Goal: Task Accomplishment & Management: Manage account settings

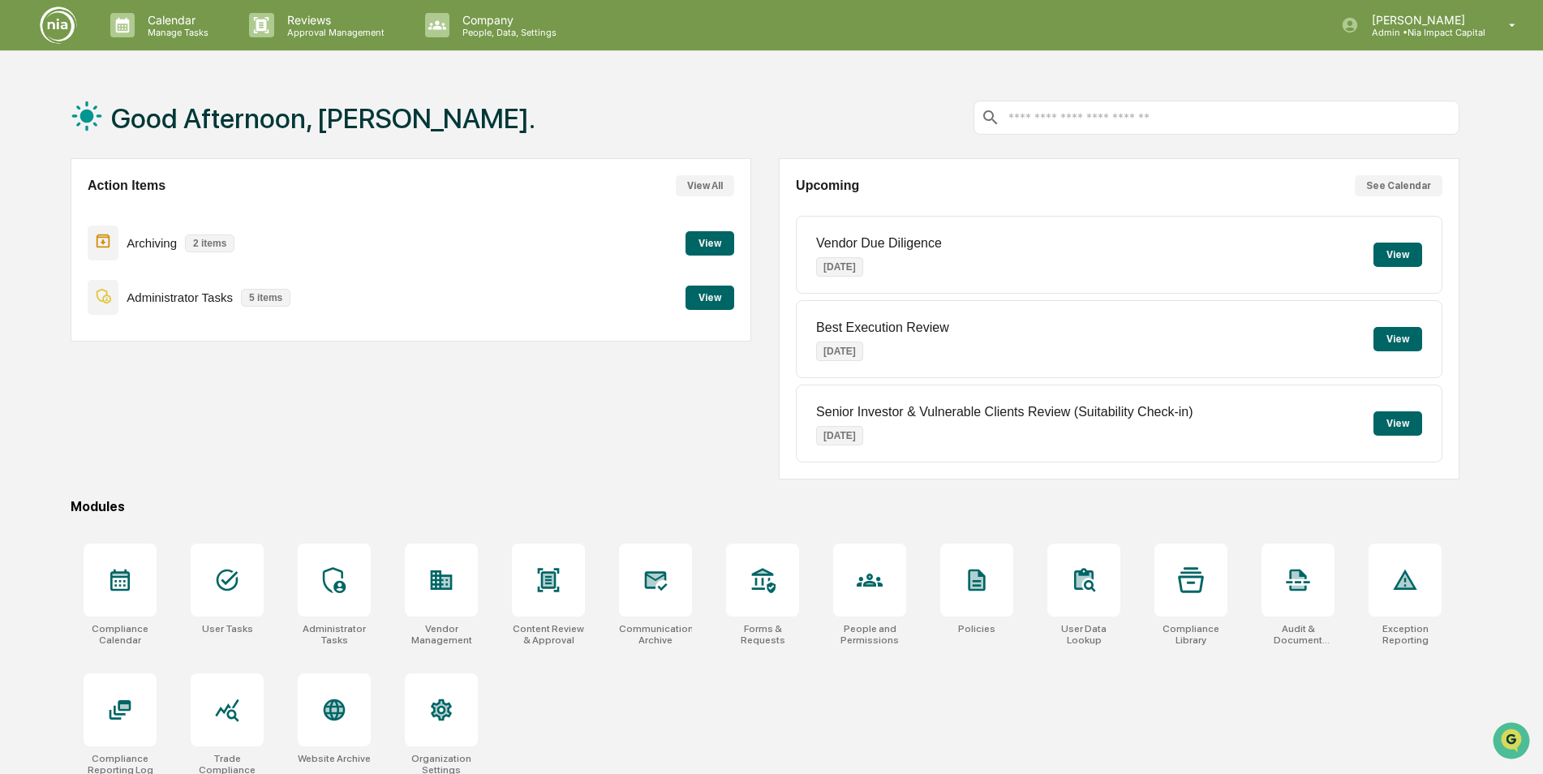
click at [1408, 190] on button "See Calendar" at bounding box center [1399, 185] width 88 height 21
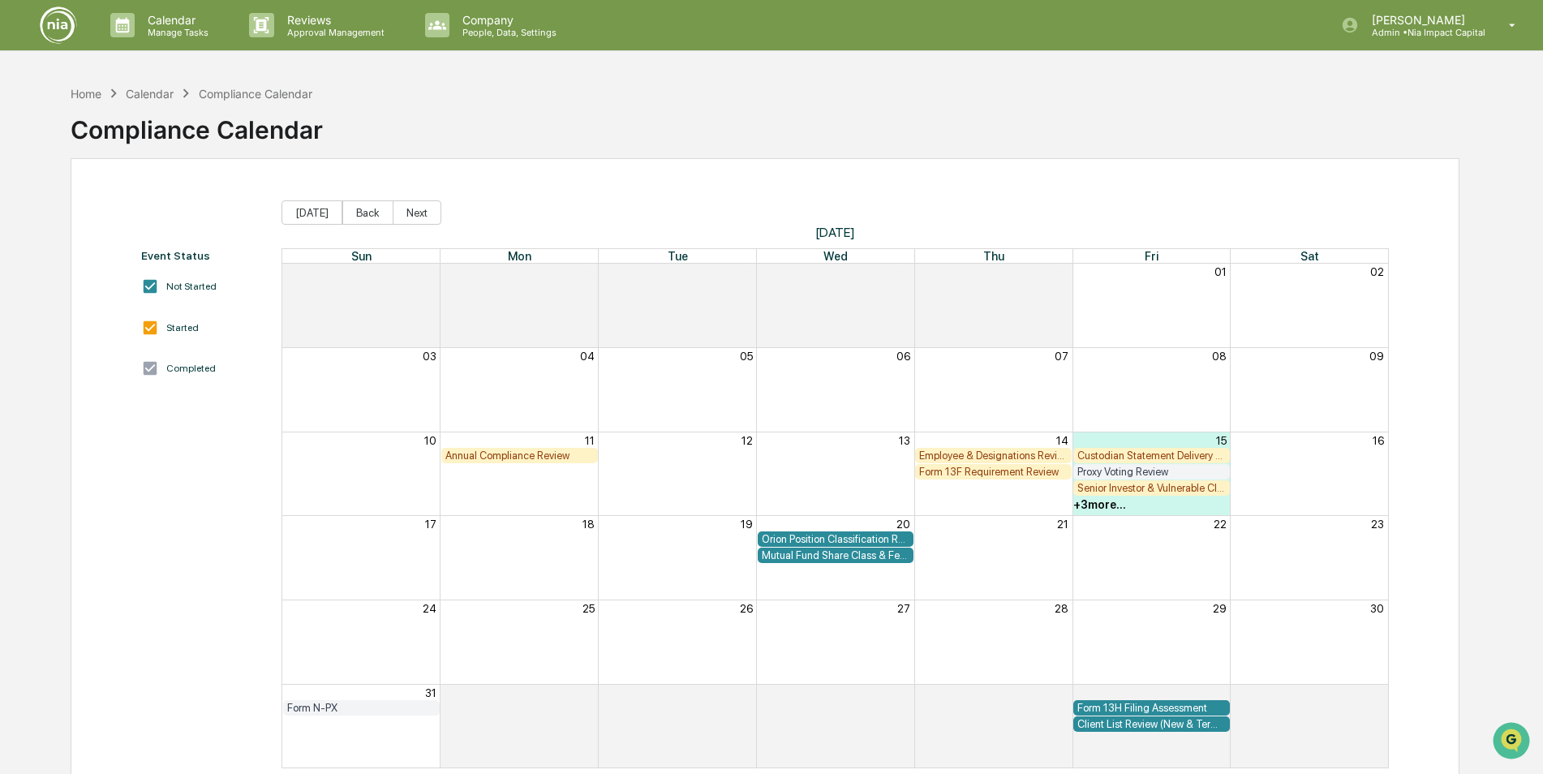
click at [1151, 470] on div "Proxy Voting Review" at bounding box center [1152, 472] width 148 height 12
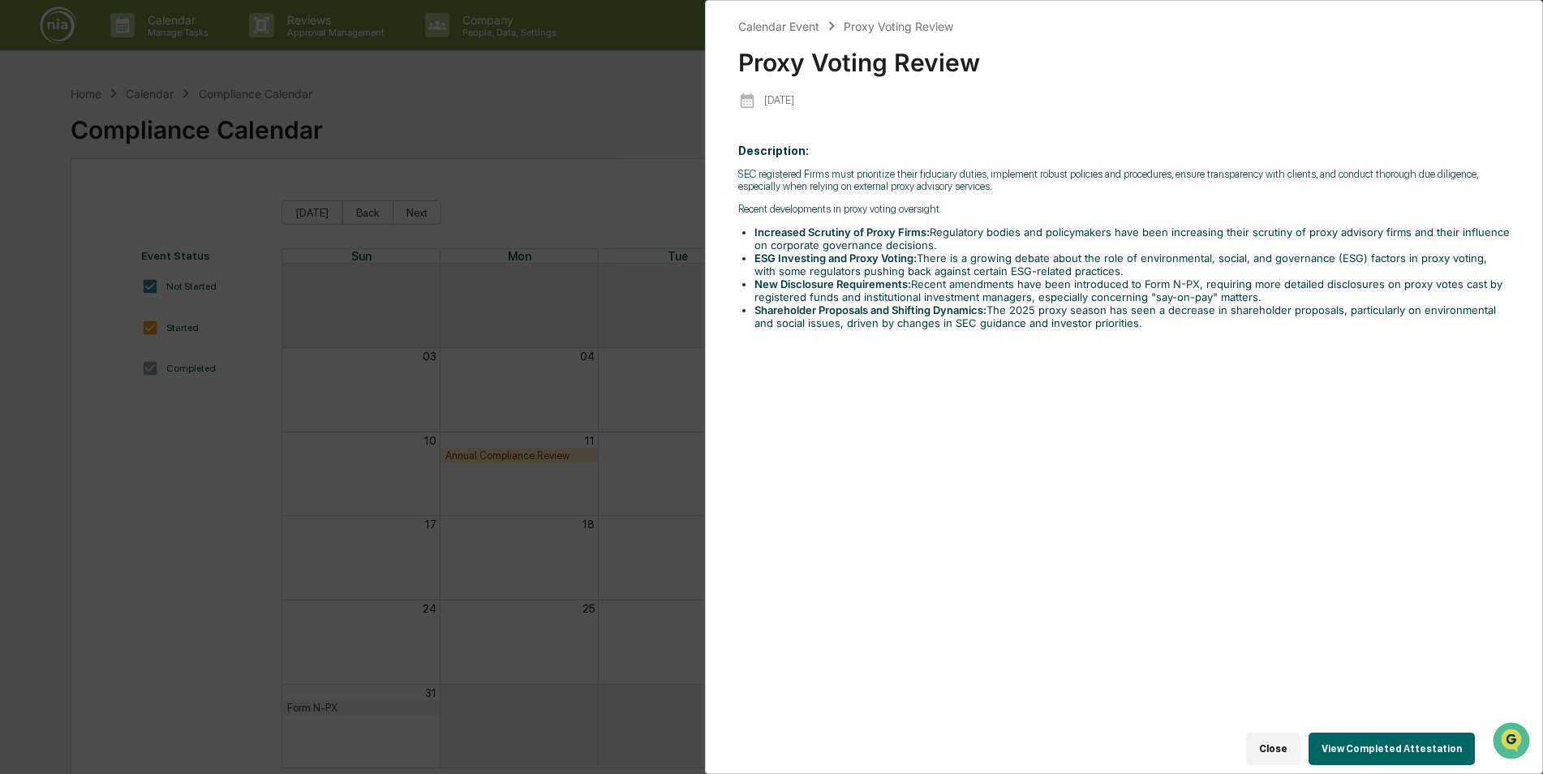
click at [491, 128] on div "Calendar Event Proxy Voting Review Proxy Voting Review [DATE] Description: ​SEC…" at bounding box center [771, 387] width 1543 height 774
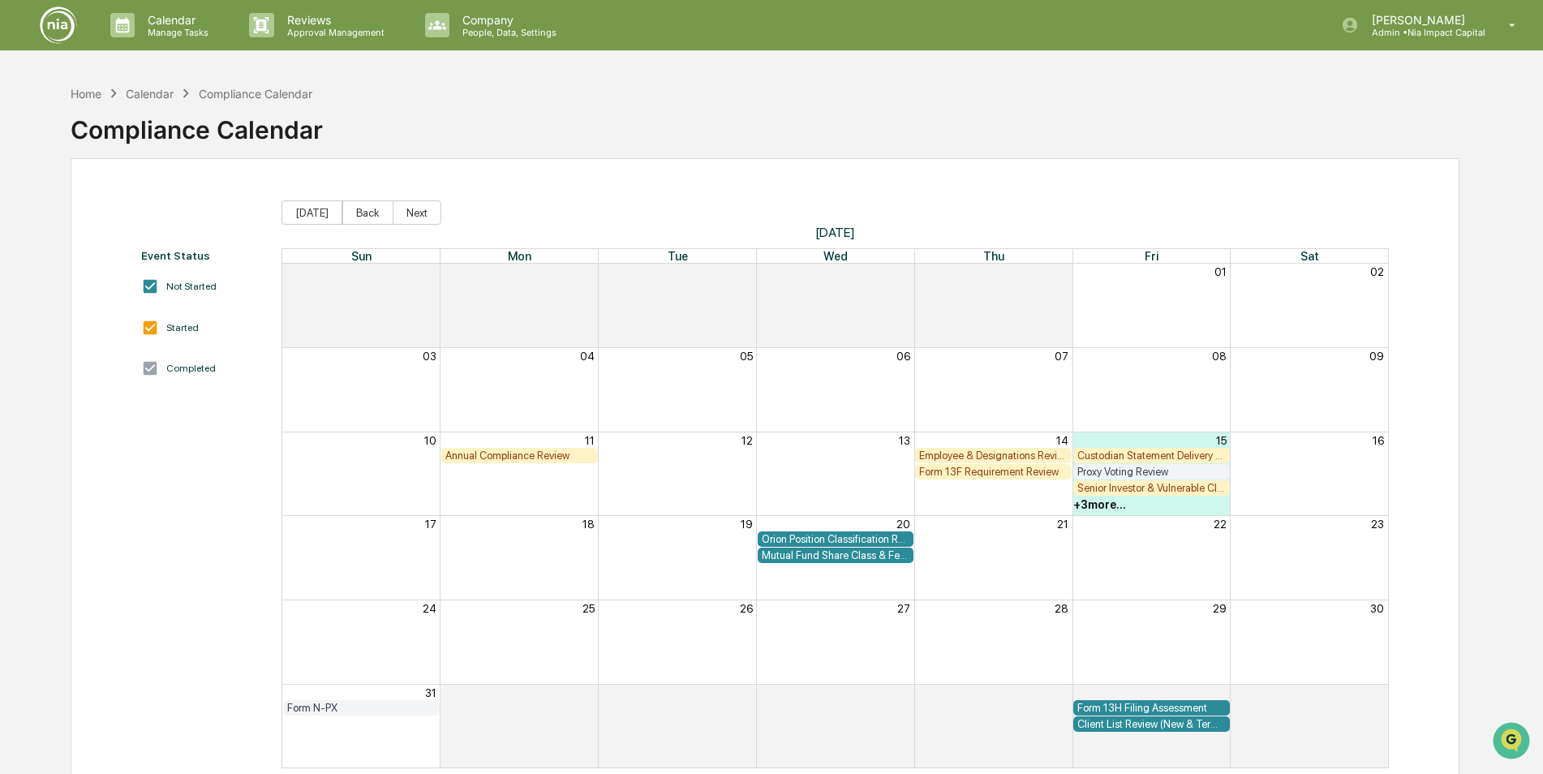
click at [1125, 488] on div "Senior Investor & Vulnerable Clients Review (Suitability Check-in)" at bounding box center [1152, 488] width 148 height 12
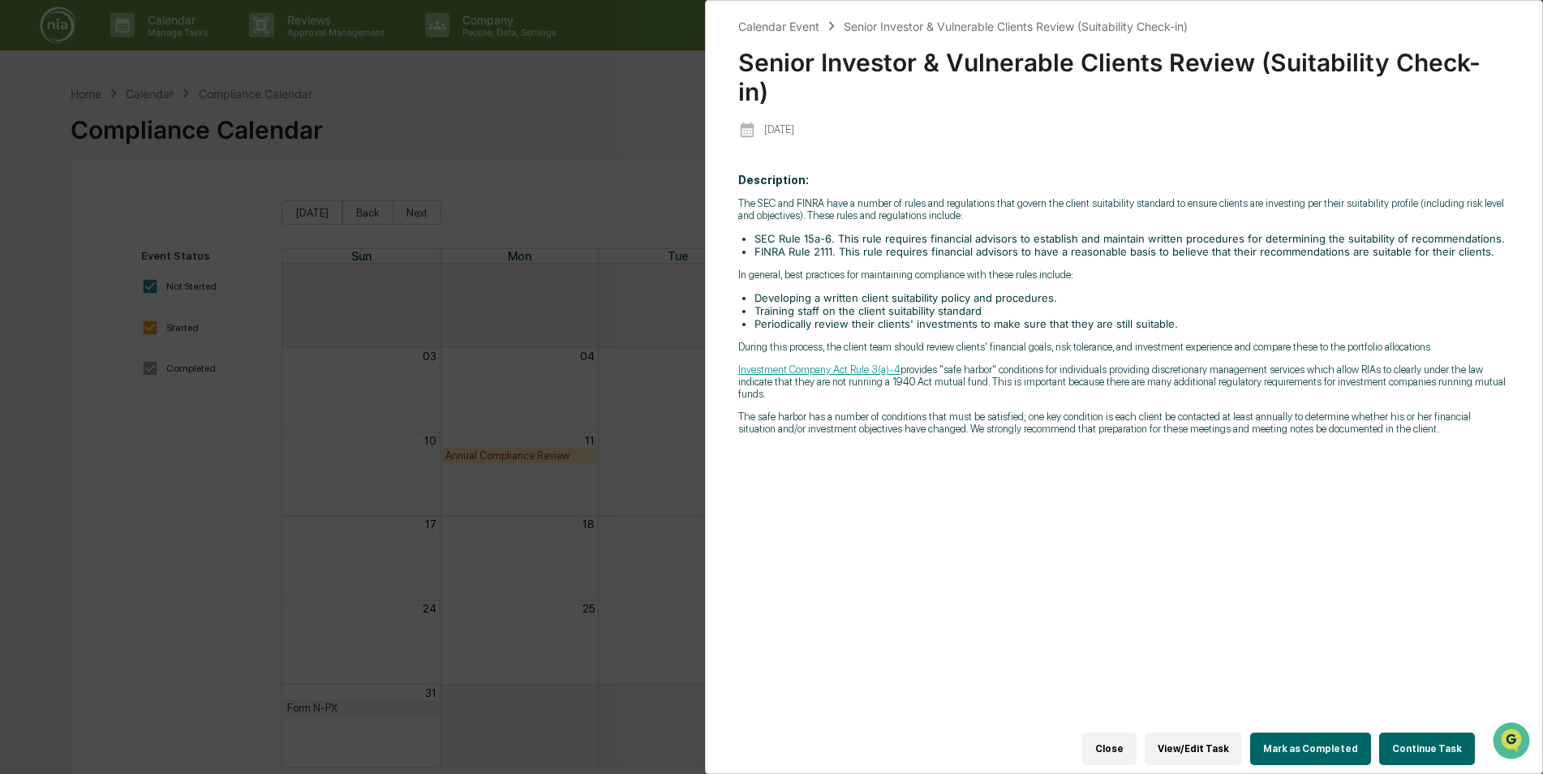
click at [1204, 749] on button "View/Edit Task" at bounding box center [1193, 749] width 97 height 32
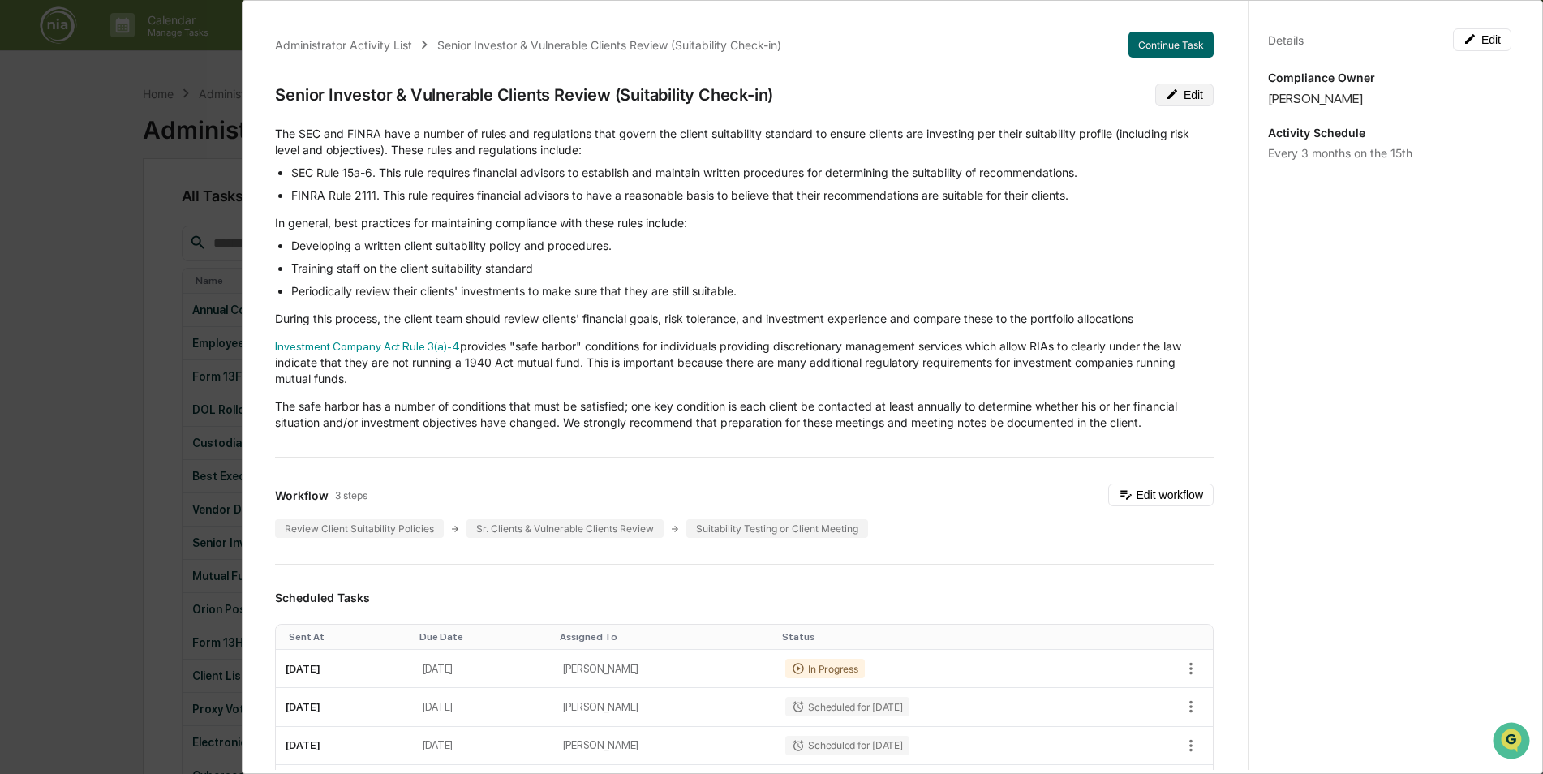
click at [1180, 99] on button "Edit" at bounding box center [1184, 95] width 58 height 23
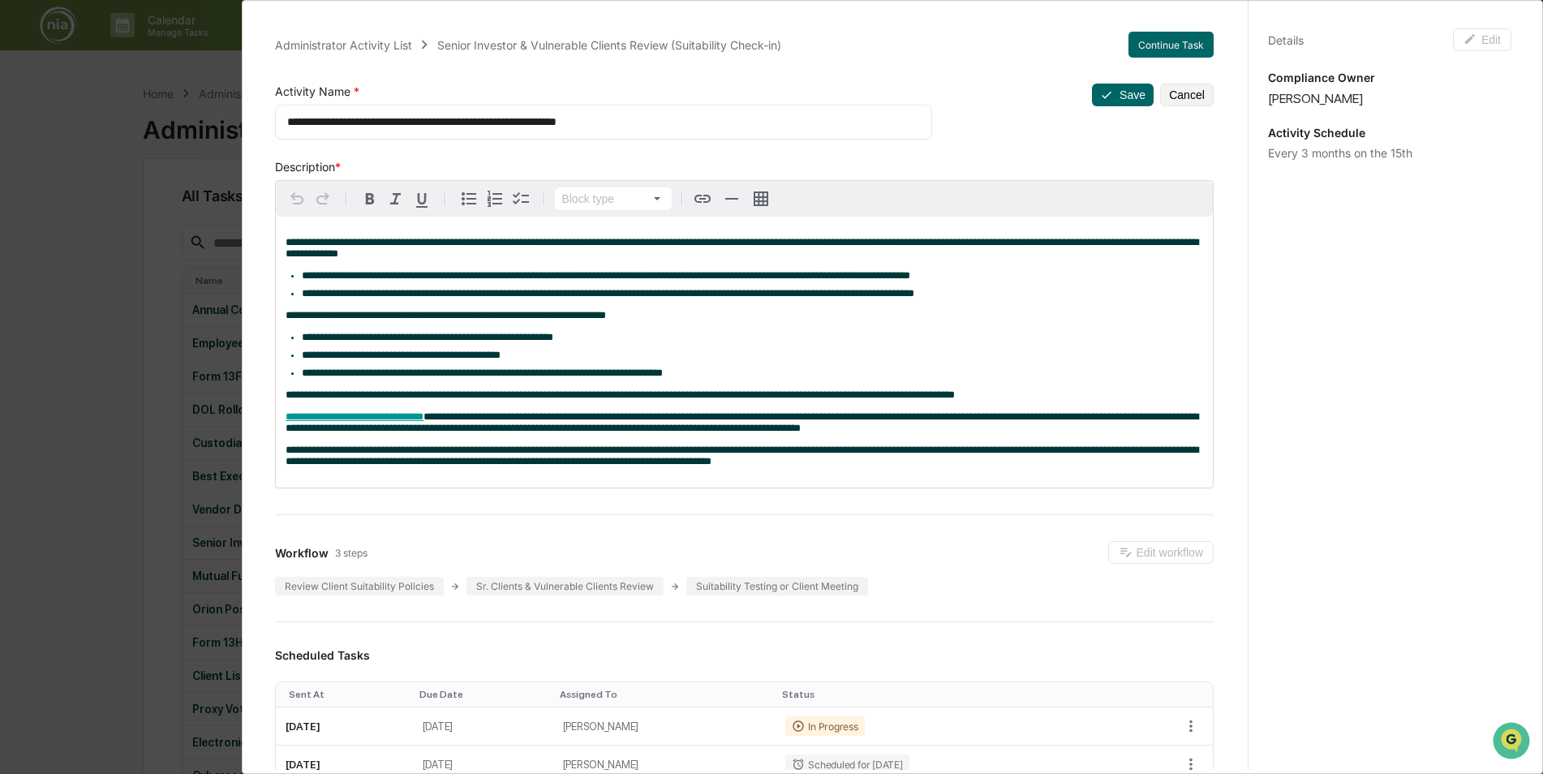
click at [1180, 99] on button "Cancel" at bounding box center [1187, 95] width 54 height 23
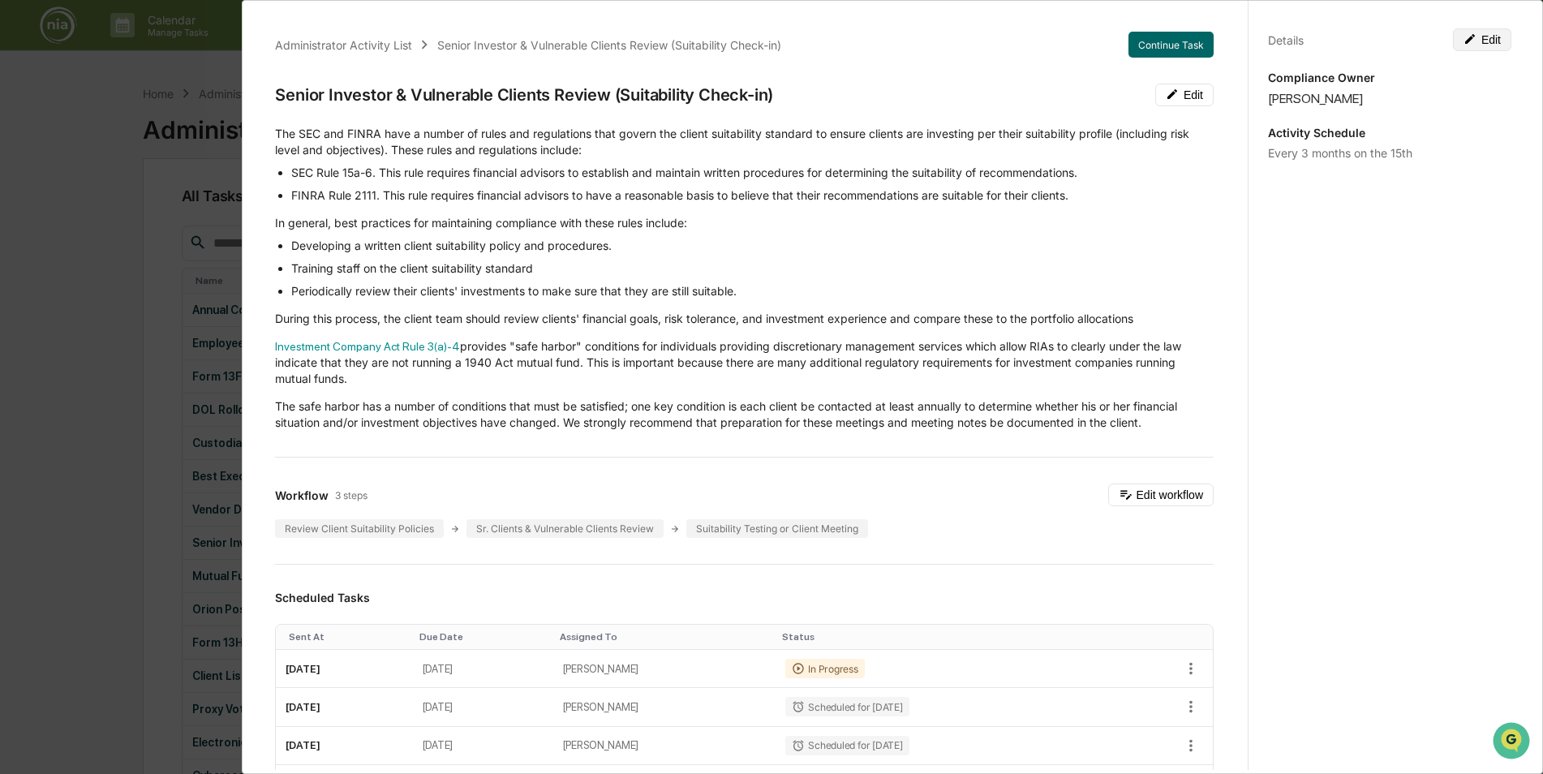
click at [1463, 46] on button "Edit" at bounding box center [1482, 39] width 58 height 23
click at [1469, 42] on button "Cancel" at bounding box center [1485, 39] width 54 height 23
click at [1473, 35] on button "Edit" at bounding box center [1482, 39] width 58 height 23
click at [1456, 165] on textarea "**********" at bounding box center [1389, 170] width 219 height 17
click at [1432, 288] on div "**********" at bounding box center [1389, 402] width 283 height 813
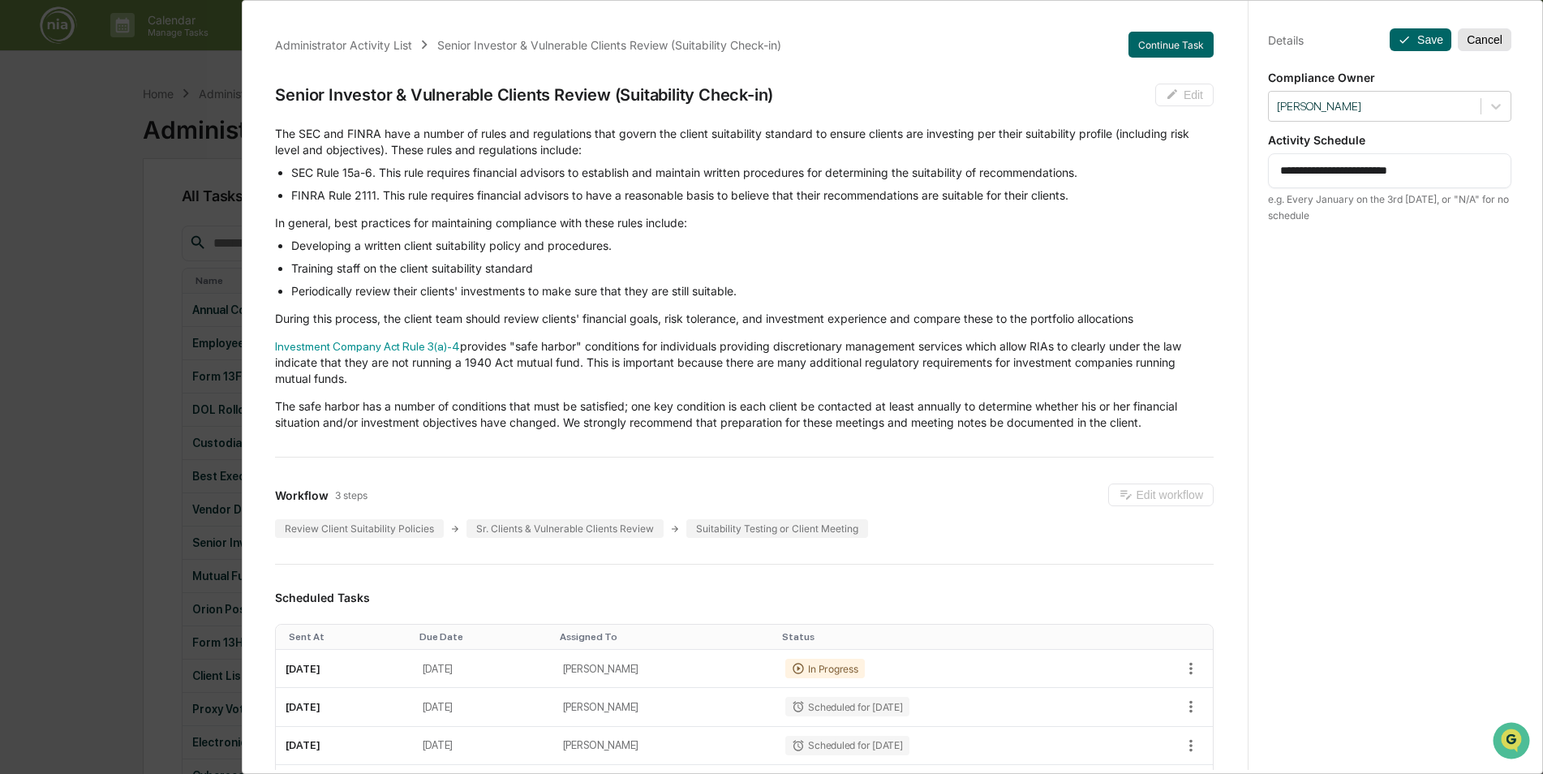
click at [1460, 33] on button "Cancel" at bounding box center [1485, 39] width 54 height 23
click at [123, 361] on div "Administrator Activity List Senior Investor & Vulnerable Clients Review (Suitab…" at bounding box center [771, 387] width 1543 height 774
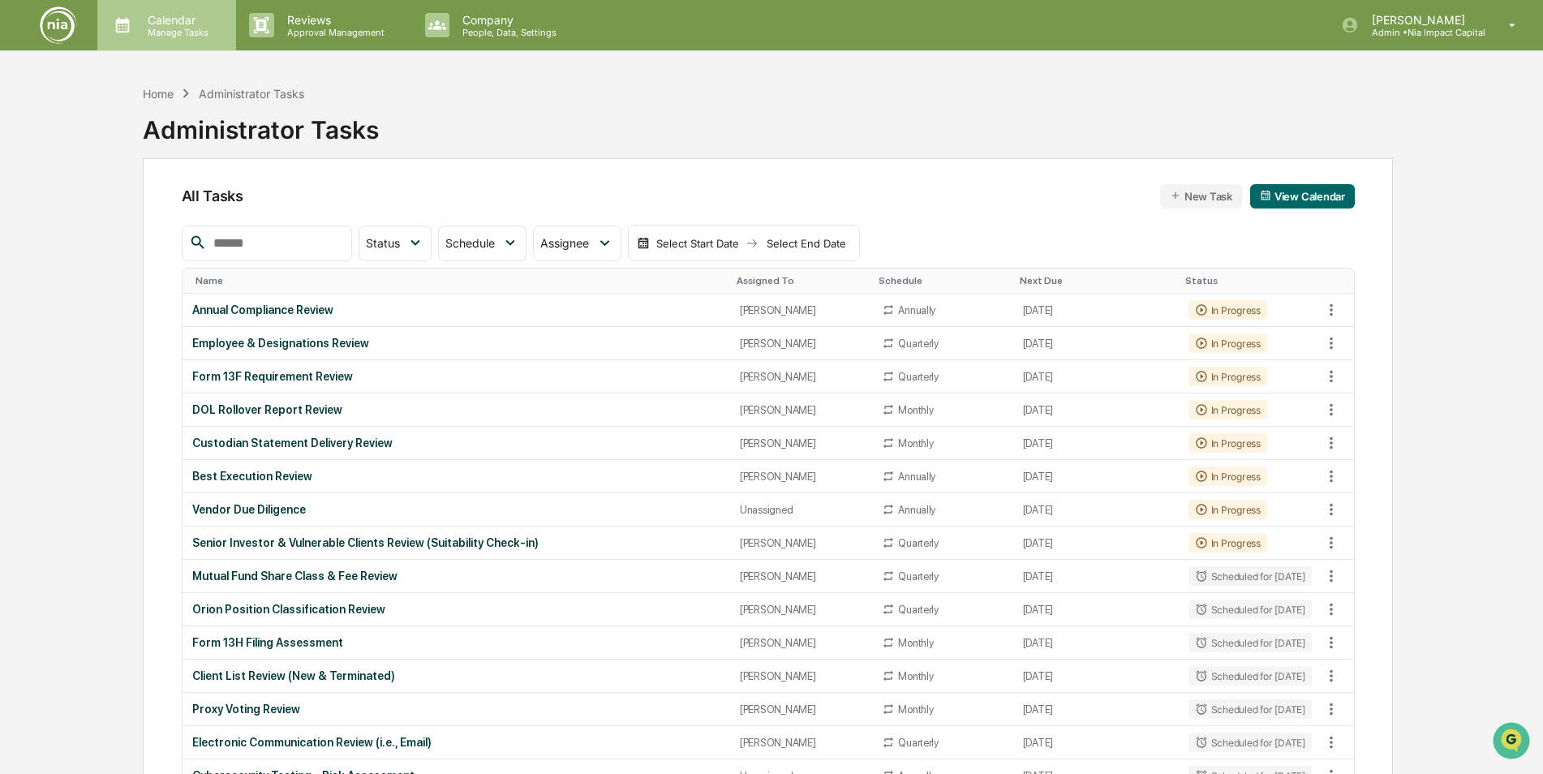
click at [154, 25] on p "Calendar" at bounding box center [176, 20] width 82 height 14
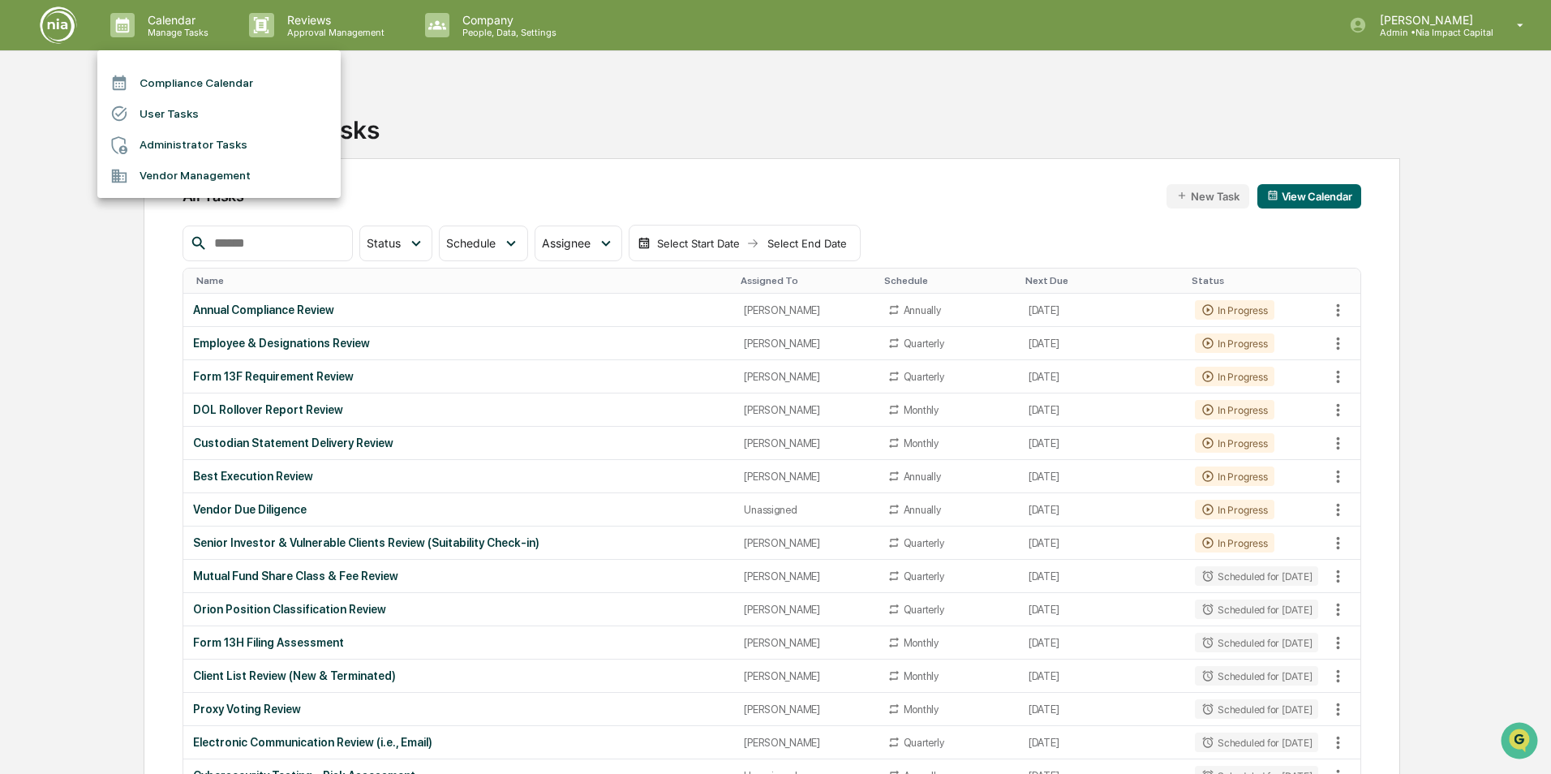
click at [149, 83] on li "Compliance Calendar" at bounding box center [218, 82] width 243 height 31
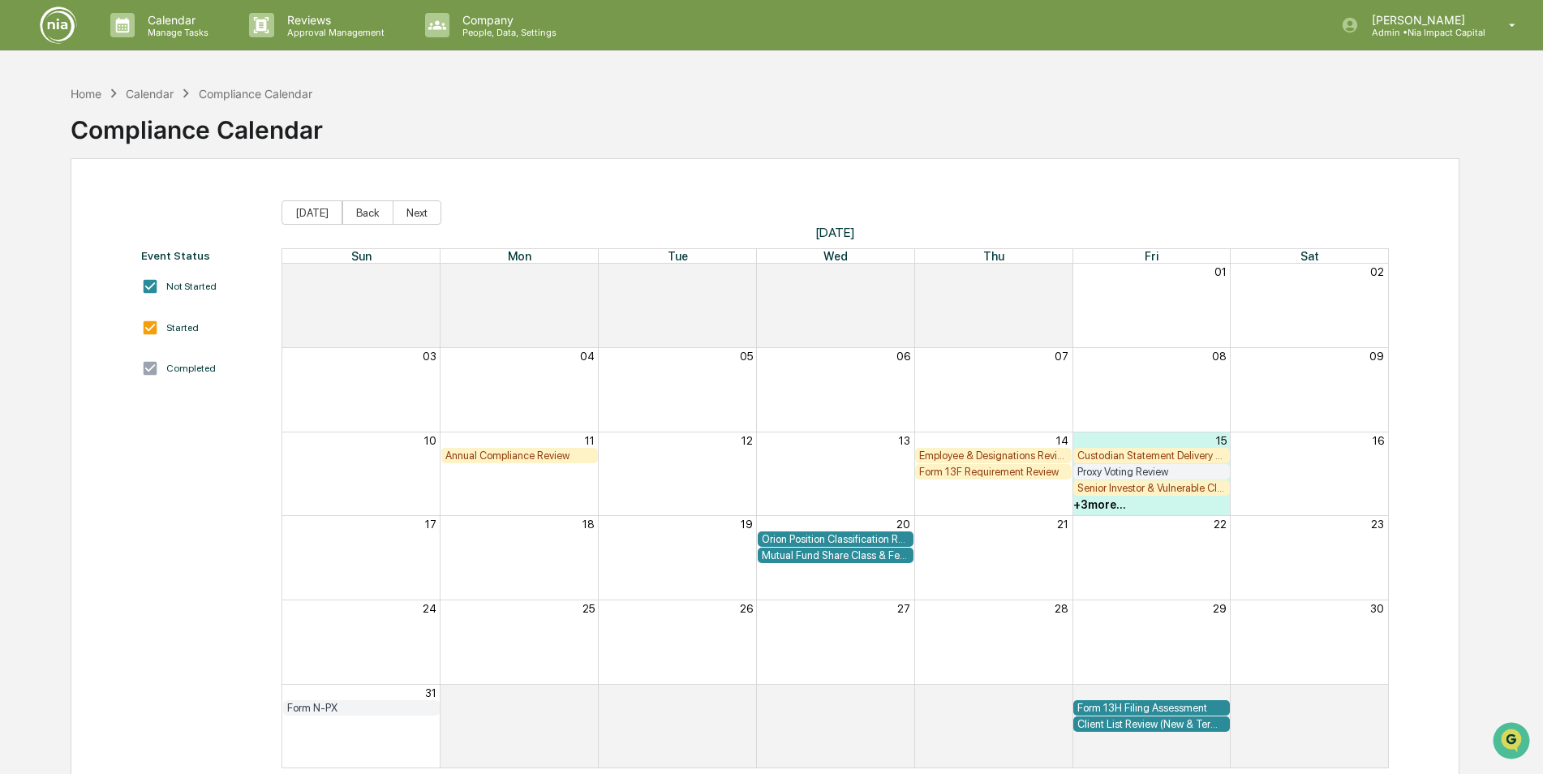
click at [1113, 506] on div "+ 3 more..." at bounding box center [1099, 504] width 53 height 13
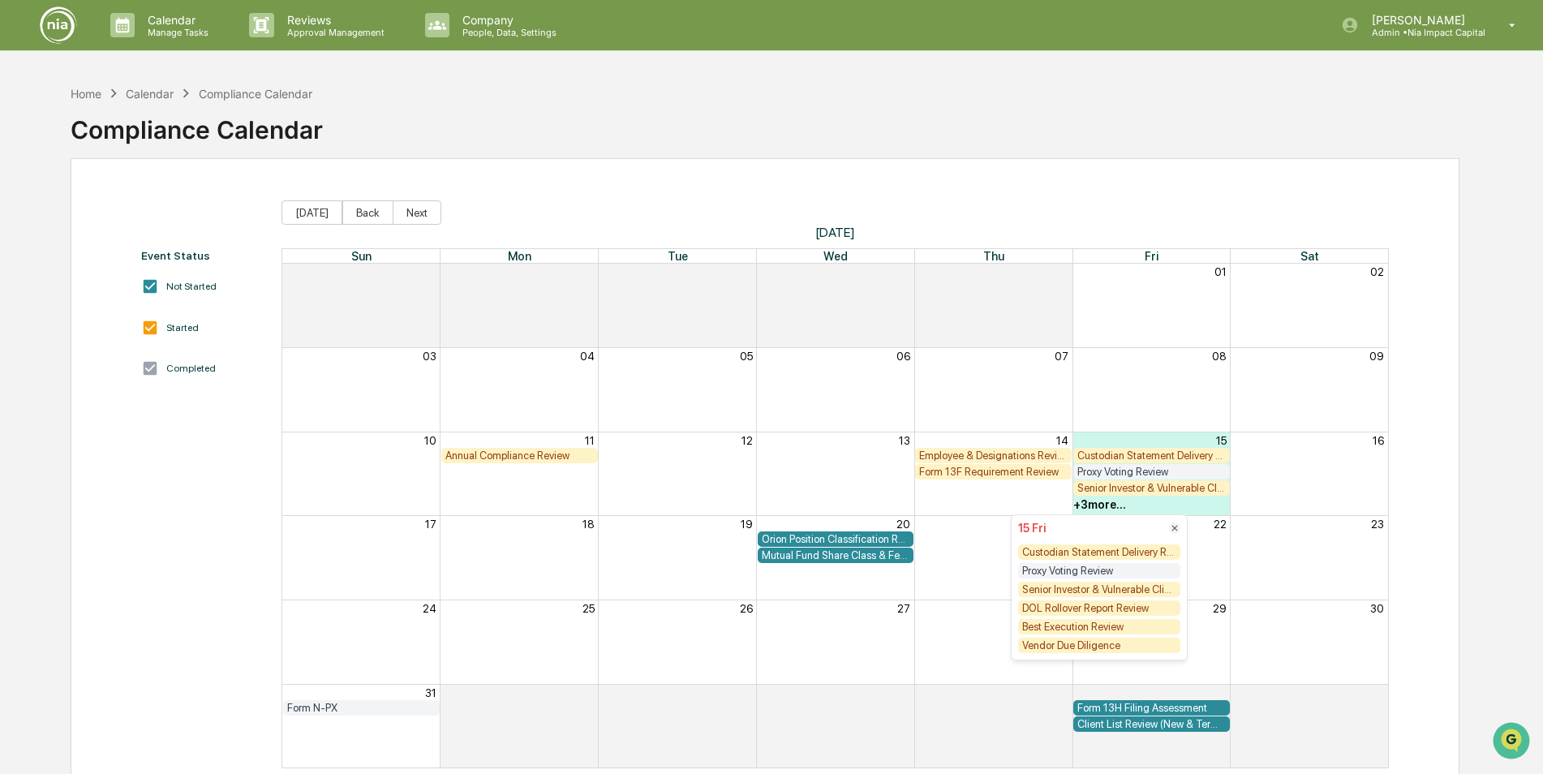
click at [1134, 648] on div "Vendor Due Diligence" at bounding box center [1099, 645] width 162 height 15
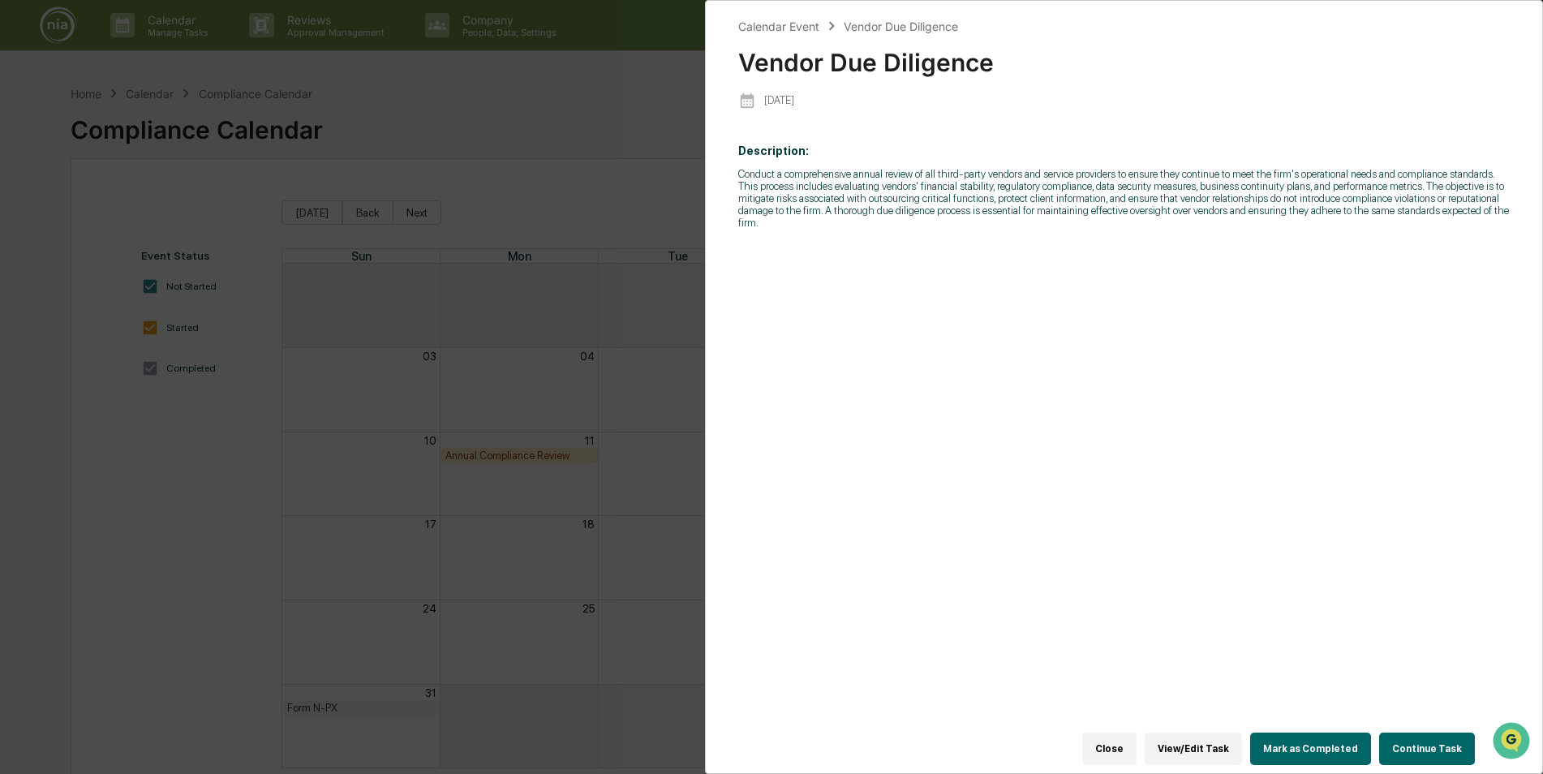
click at [1137, 736] on button "Close" at bounding box center [1109, 749] width 54 height 32
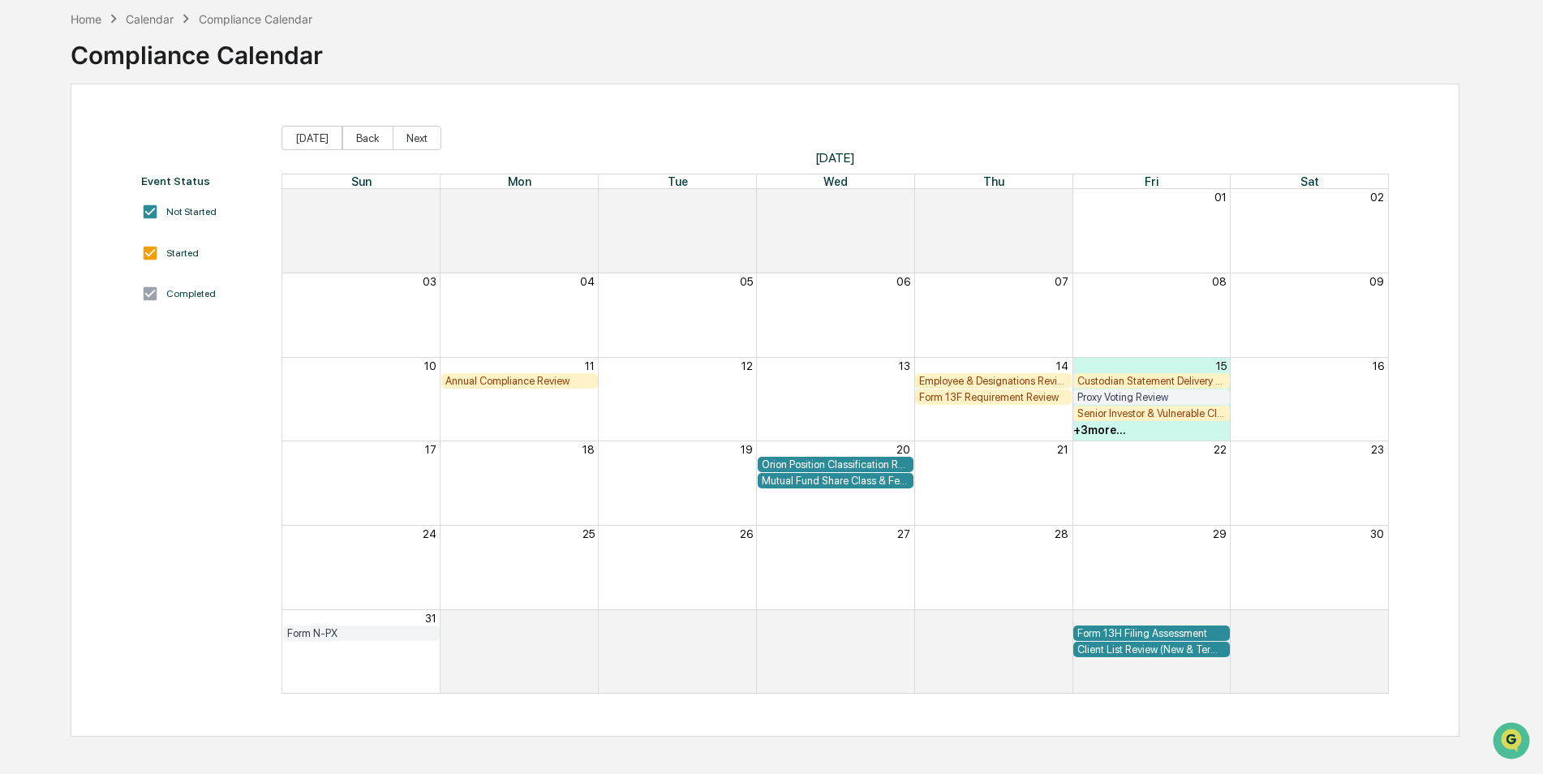
scroll to position [77, 0]
click at [930, 394] on div "Form 13F Requirement Review" at bounding box center [993, 395] width 148 height 12
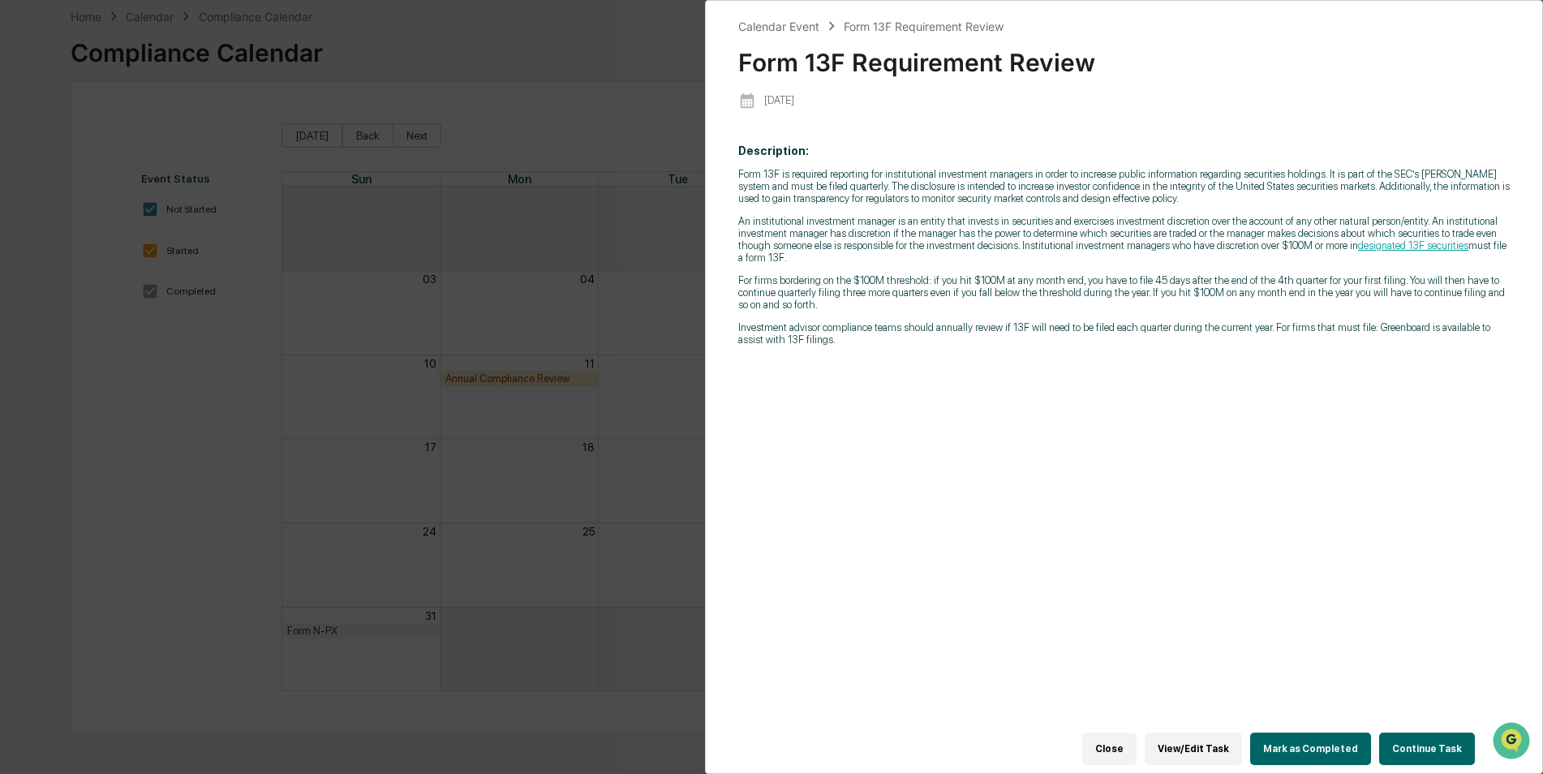
click at [1304, 743] on button "Mark as Completed" at bounding box center [1310, 749] width 121 height 32
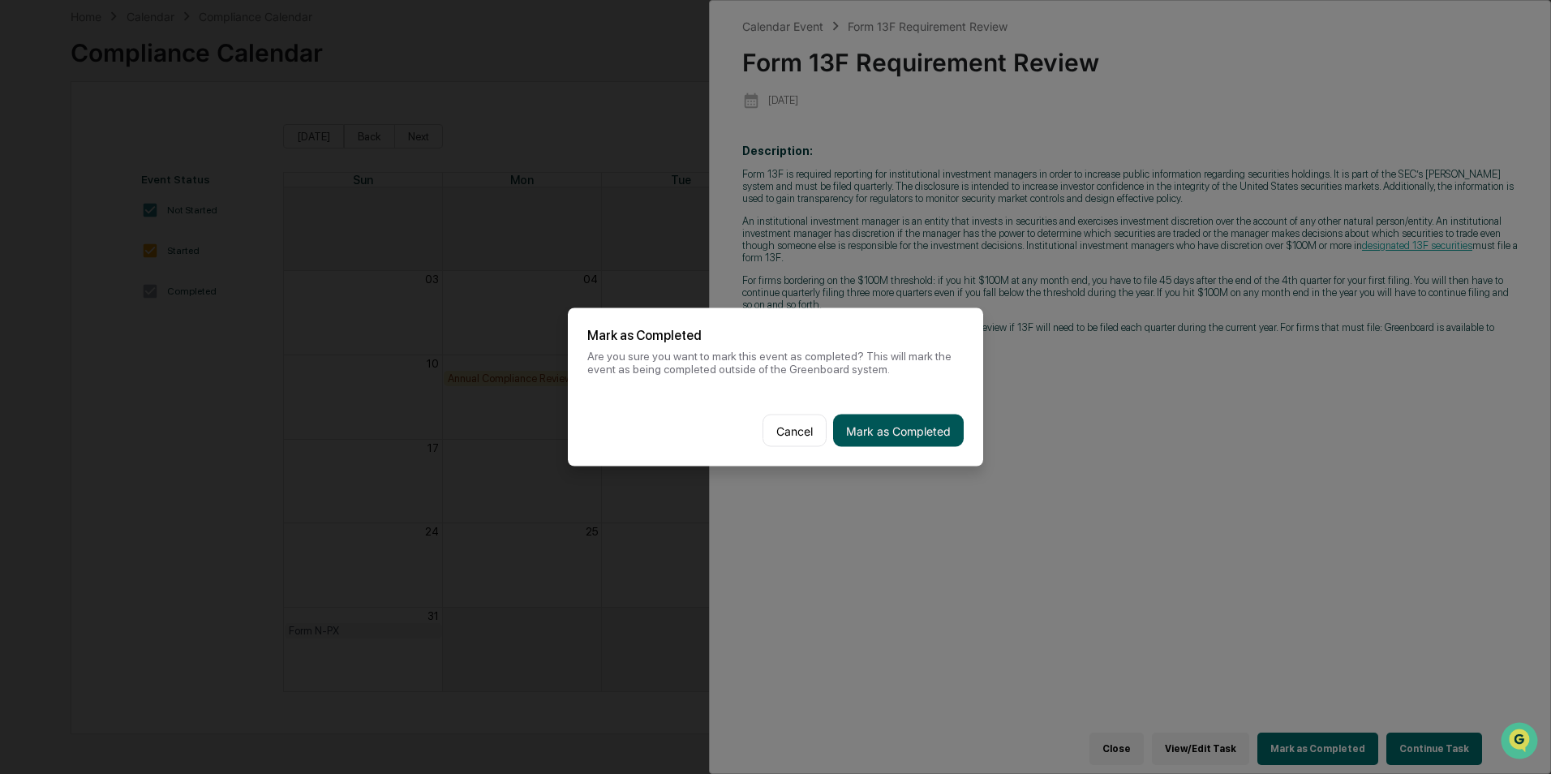
click at [891, 437] on button "Mark as Completed" at bounding box center [898, 431] width 131 height 32
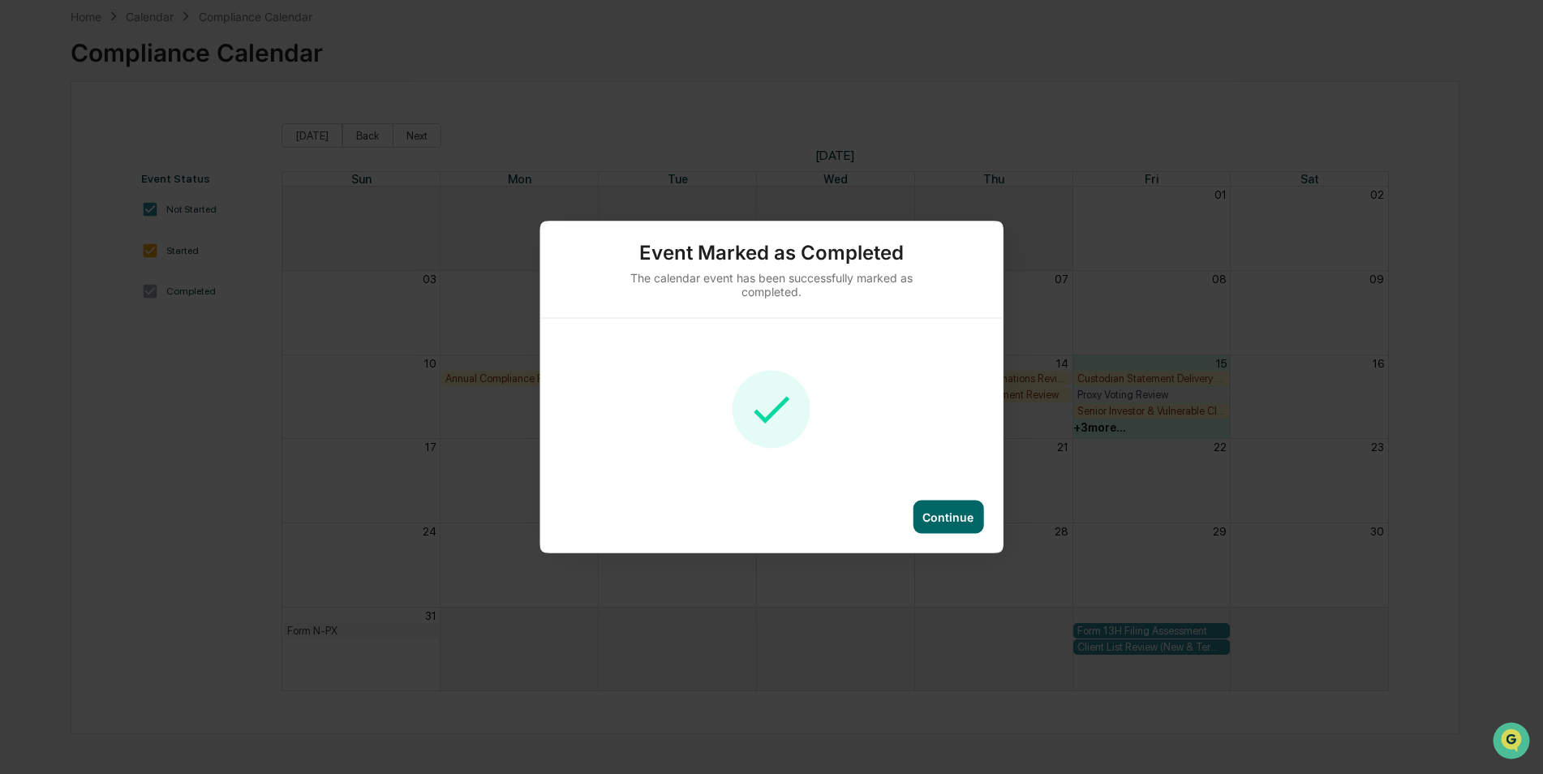
click at [953, 523] on div "Continue" at bounding box center [948, 517] width 51 height 14
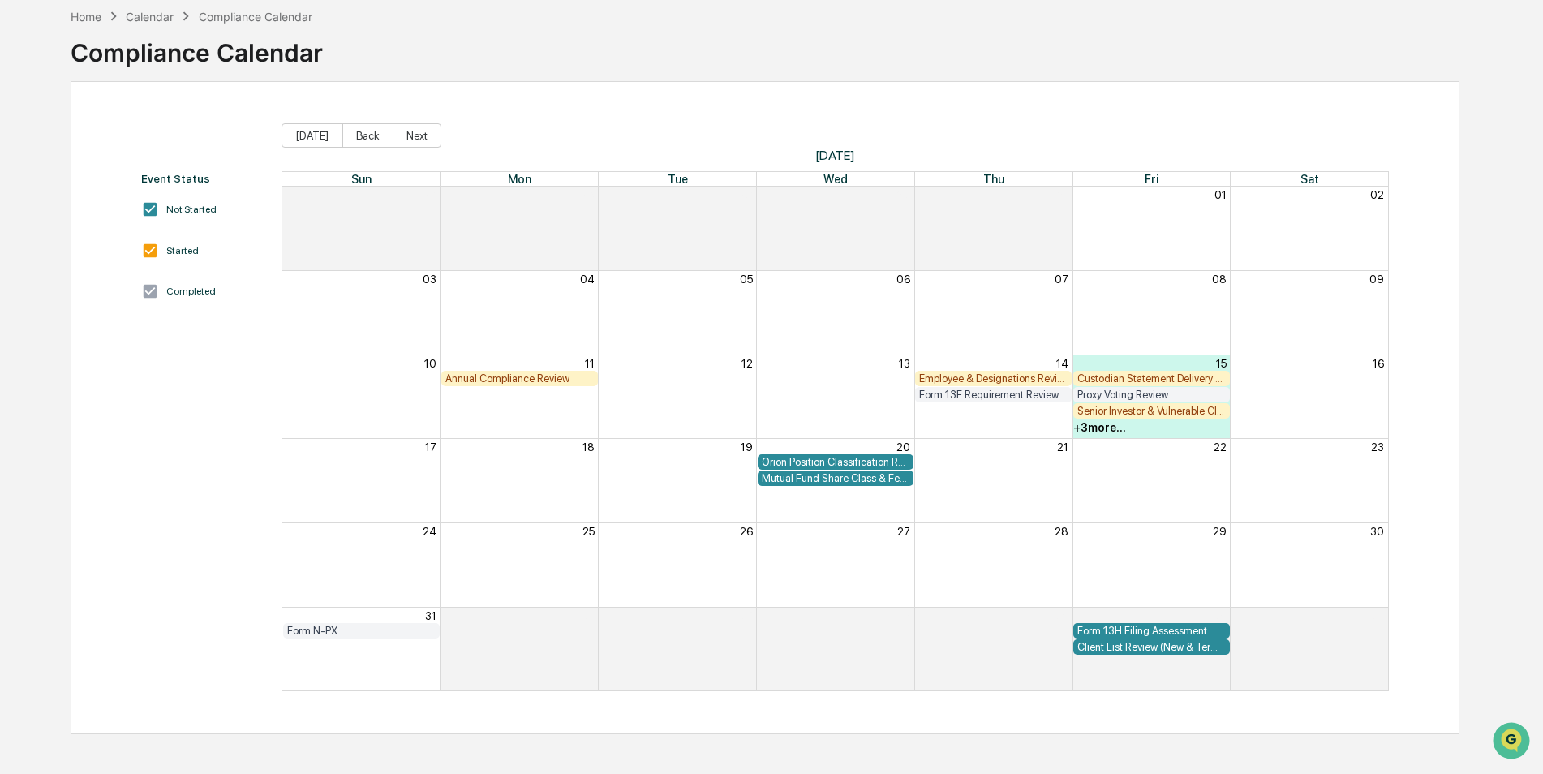
click at [970, 378] on div "Employee & Designations Review" at bounding box center [993, 378] width 148 height 12
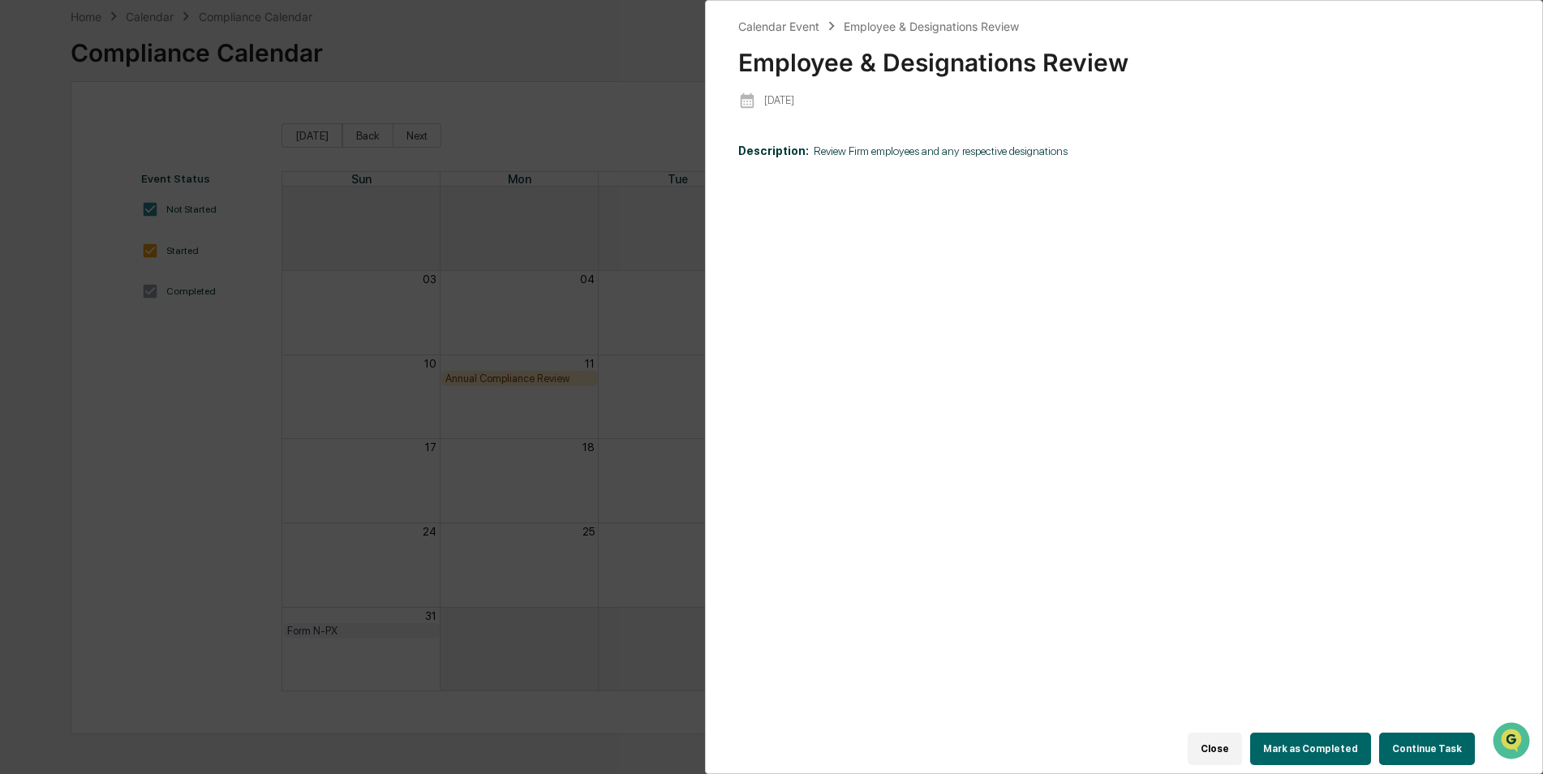
click at [663, 39] on div "Calendar Event Employee & Designations Review Employee & Designations Review [D…" at bounding box center [771, 387] width 1543 height 774
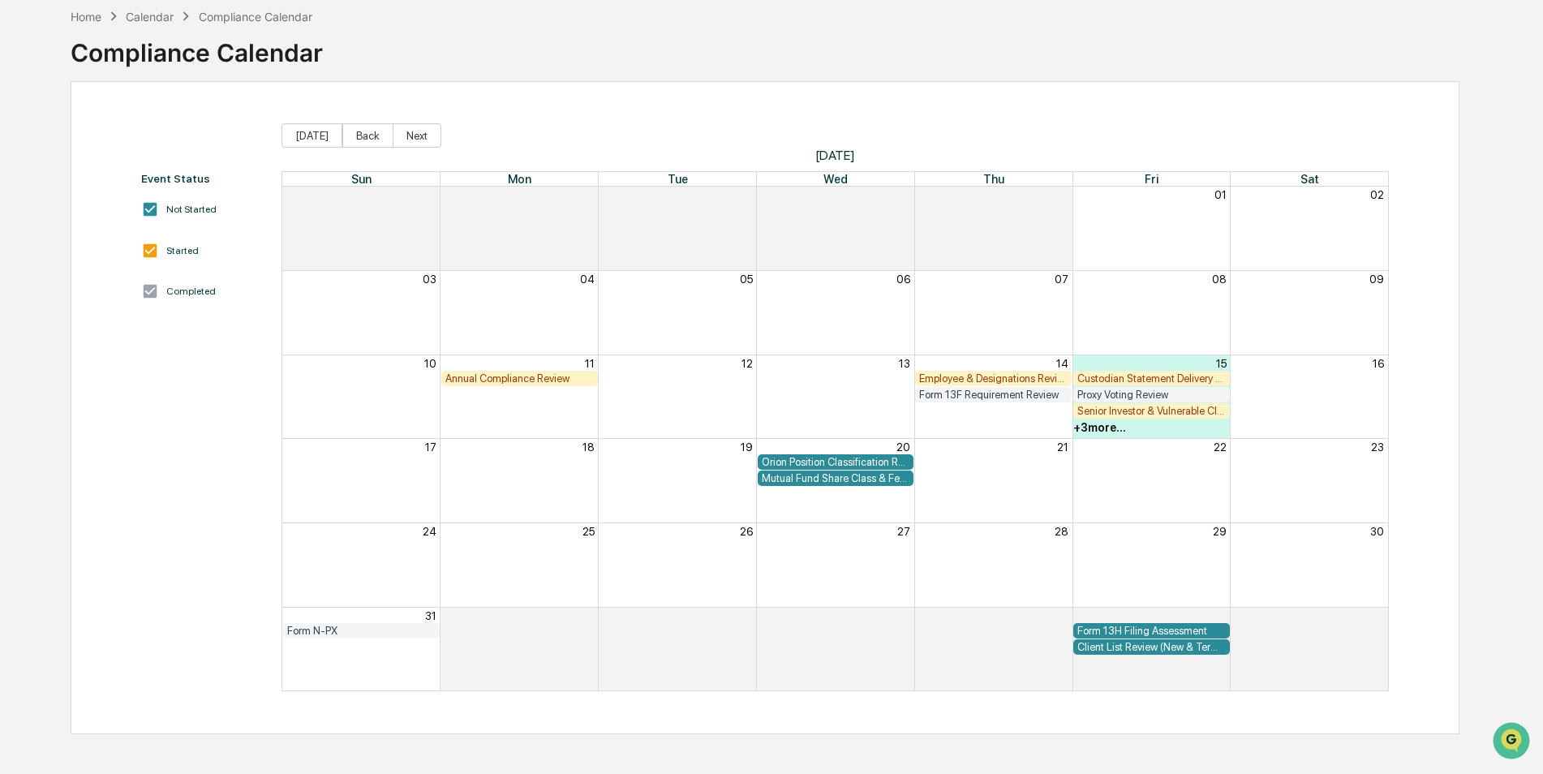
click at [1106, 433] on div "+ 3 more..." at bounding box center [1099, 427] width 53 height 13
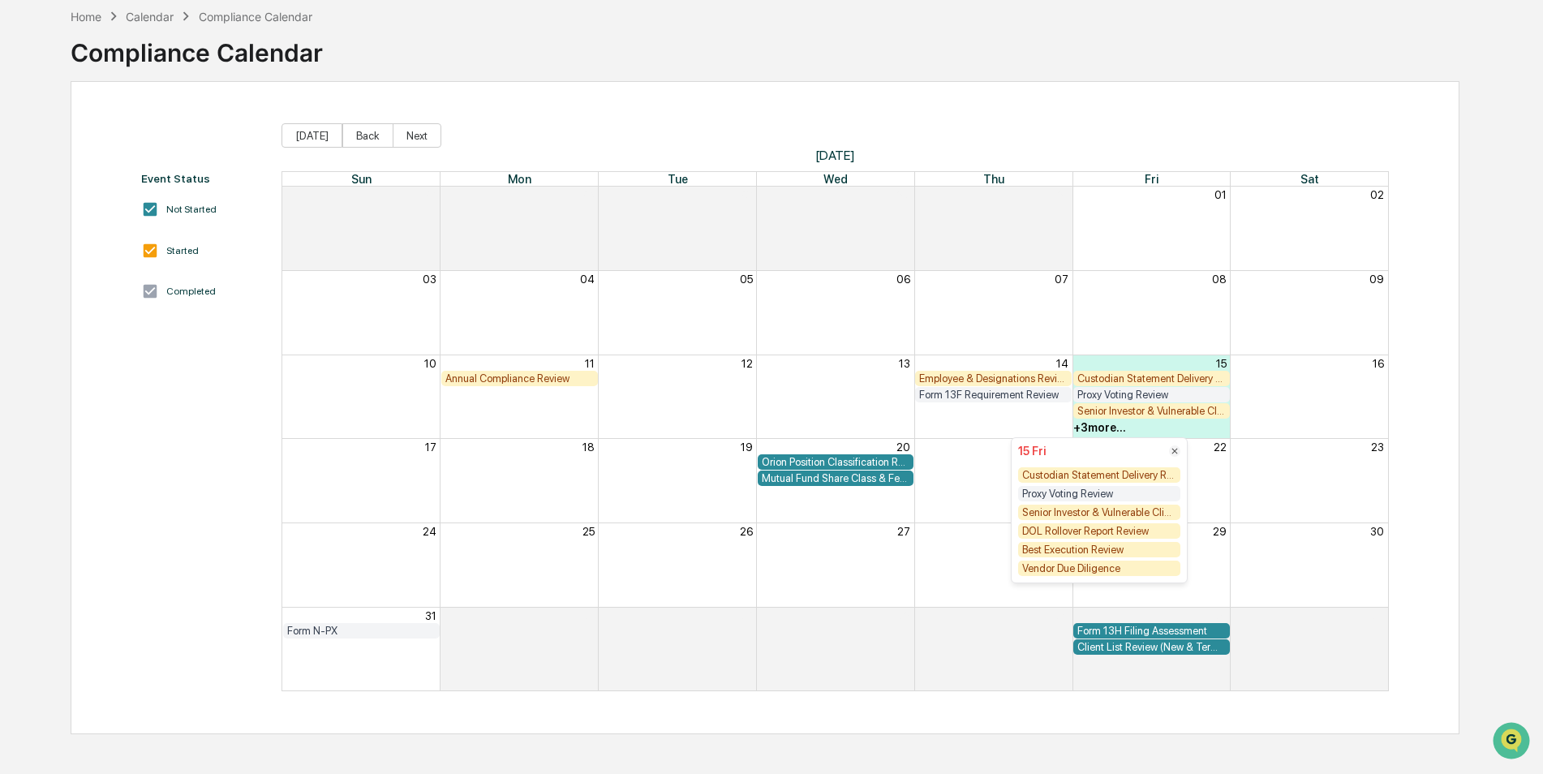
click at [1175, 453] on icon at bounding box center [1174, 450] width 11 height 11
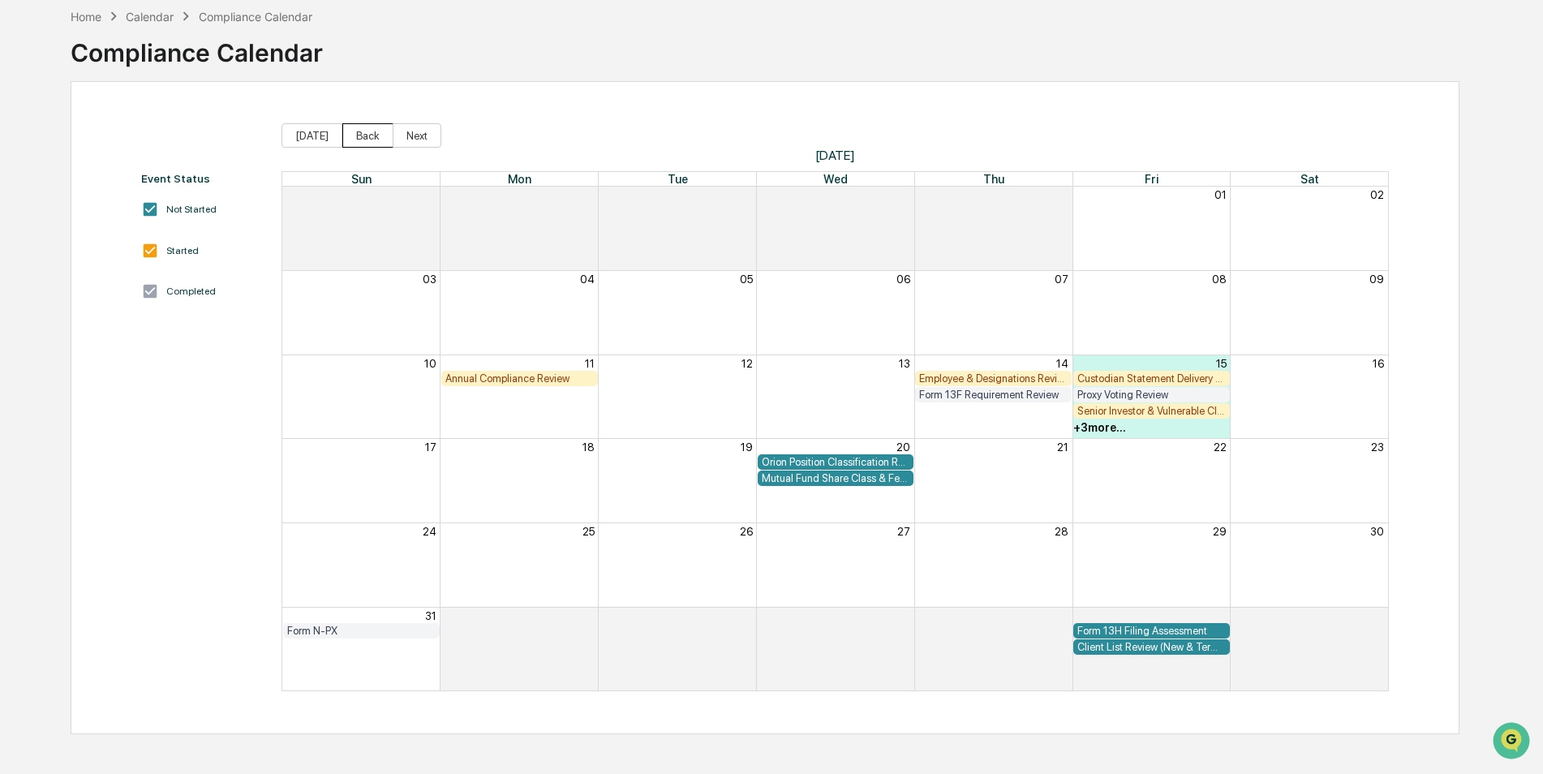
click at [359, 140] on button "Back" at bounding box center [367, 135] width 51 height 24
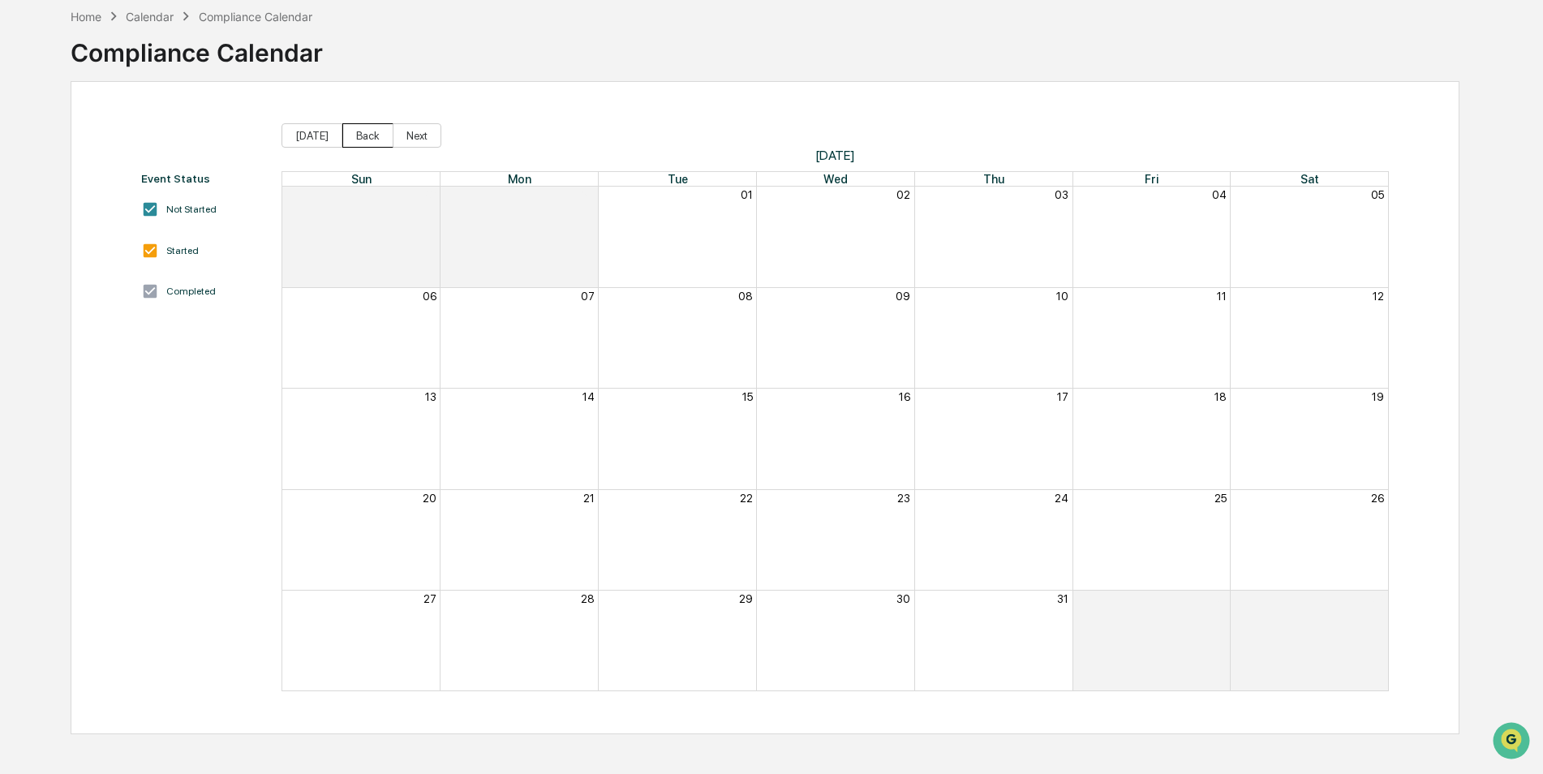
click at [357, 140] on button "Back" at bounding box center [367, 135] width 51 height 24
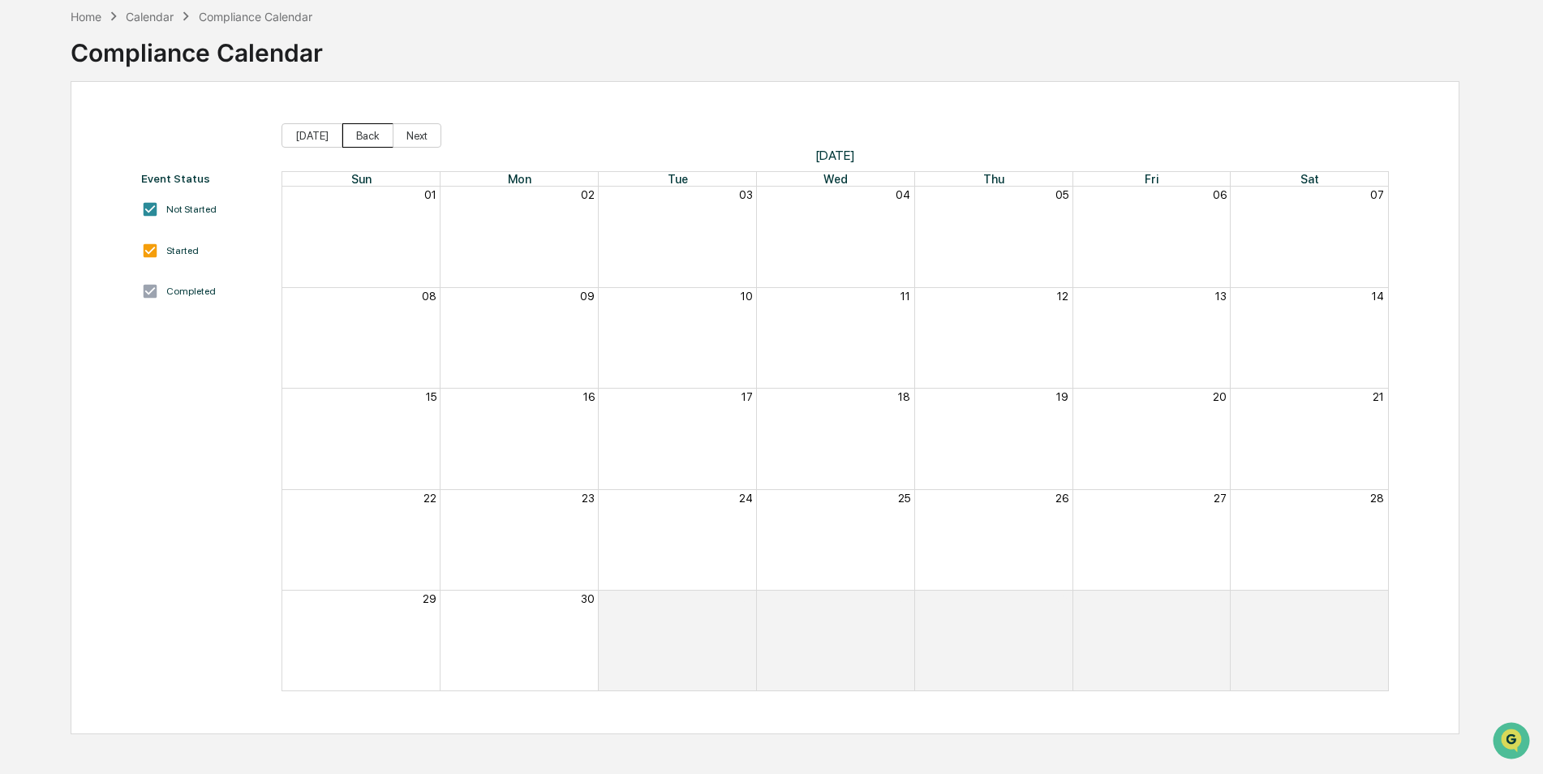
click at [352, 139] on button "Back" at bounding box center [367, 135] width 51 height 24
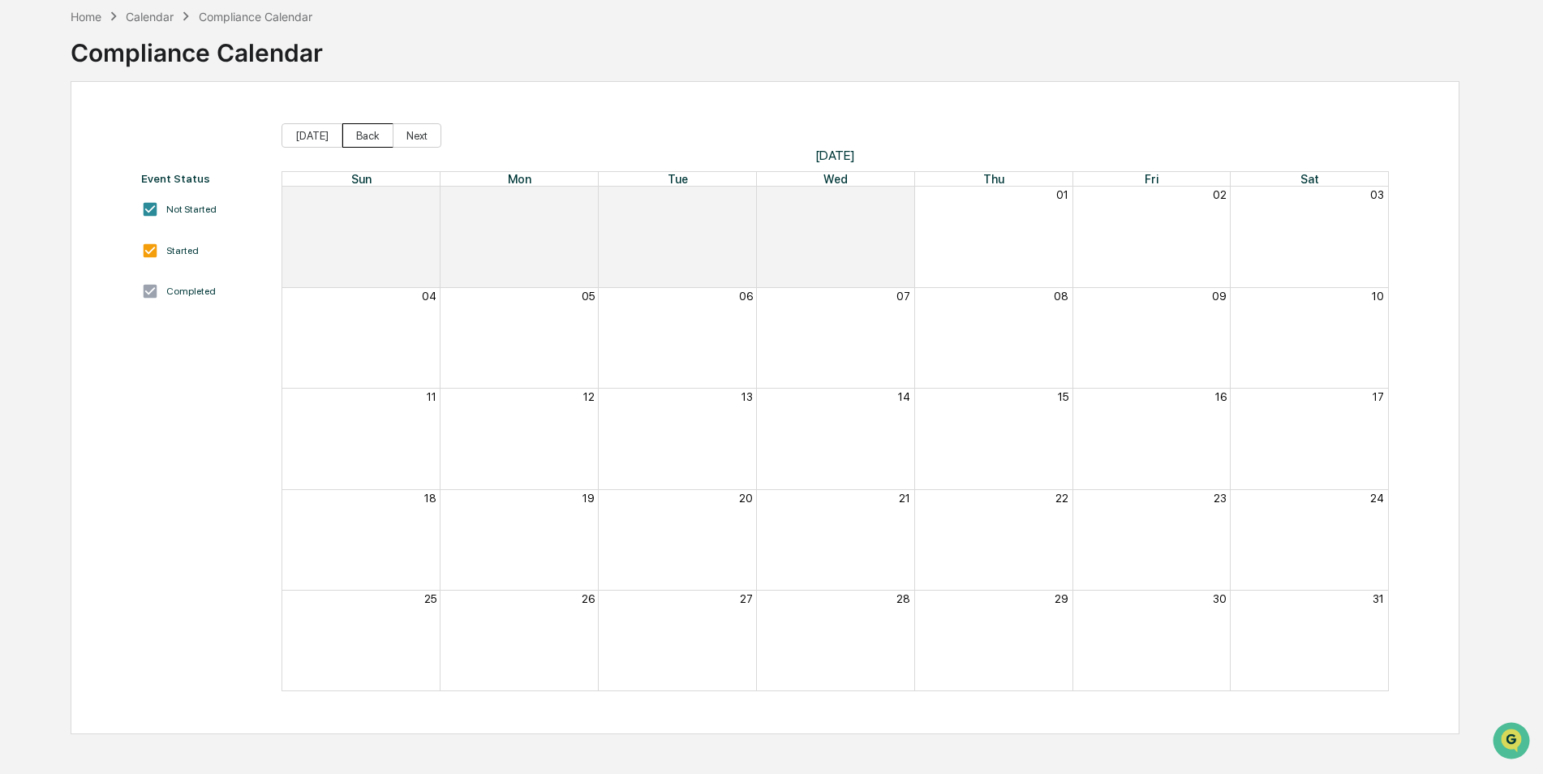
click at [351, 136] on button "Back" at bounding box center [367, 135] width 51 height 24
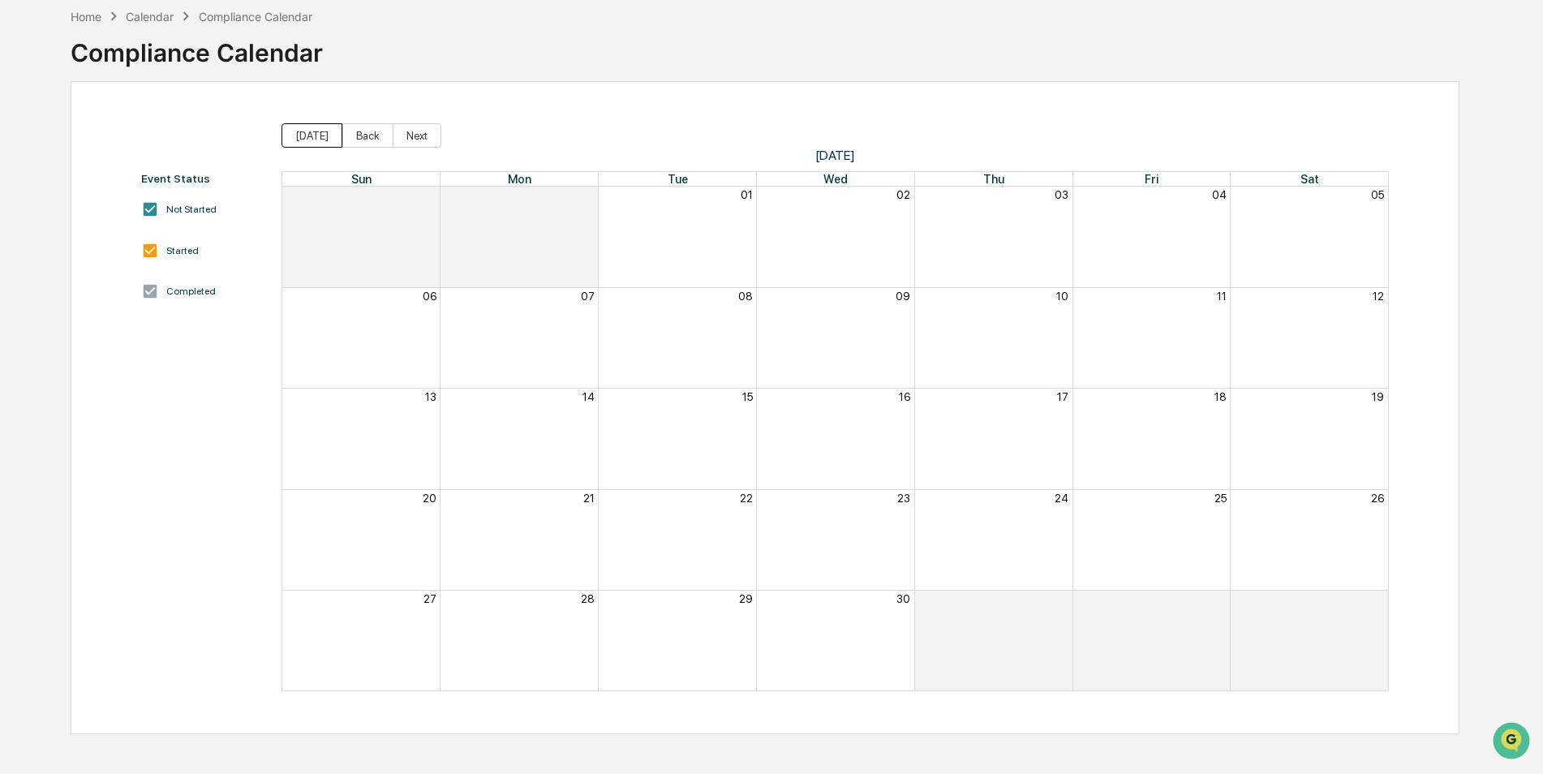
click at [308, 134] on button "[DATE]" at bounding box center [312, 135] width 61 height 24
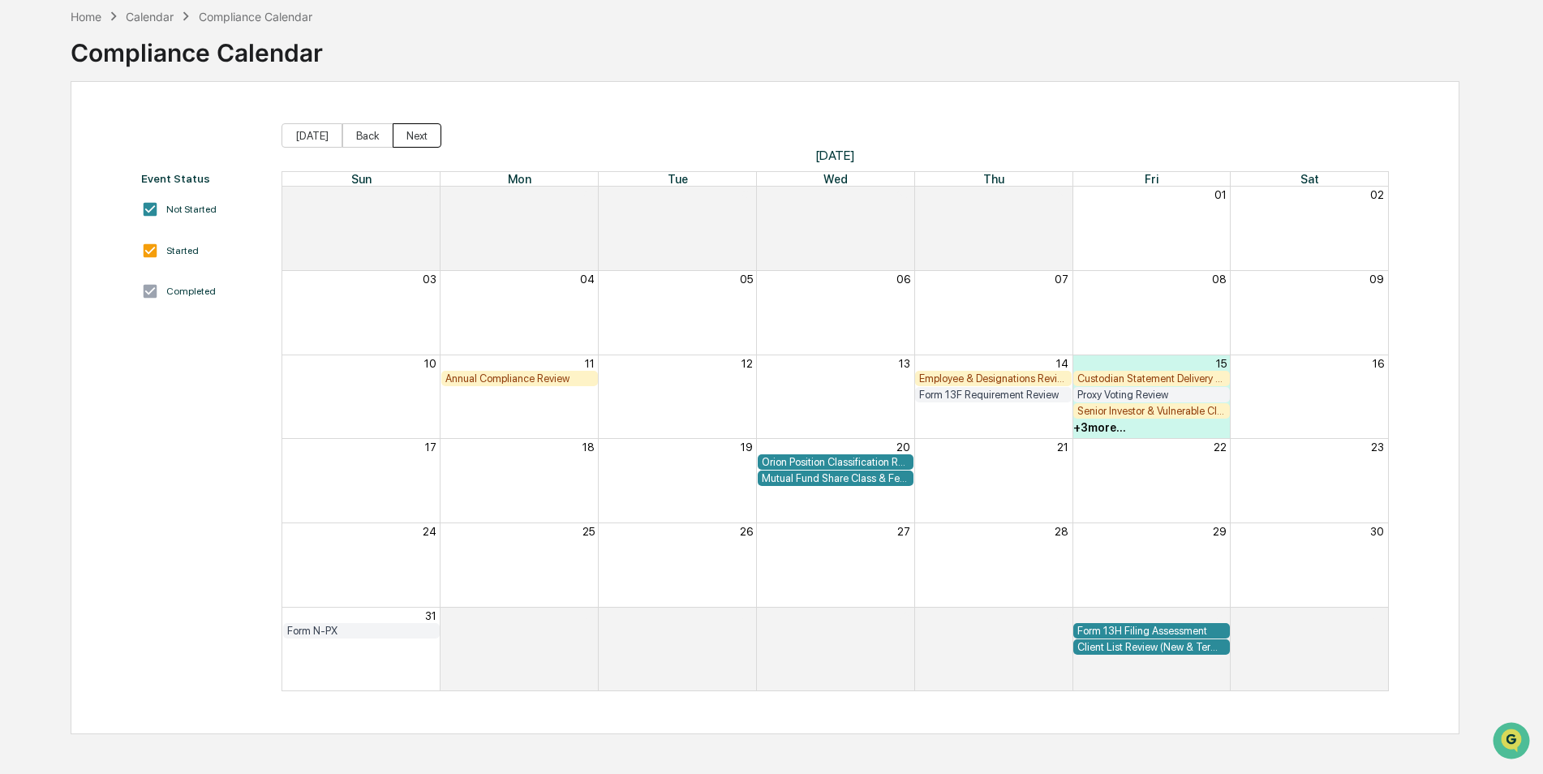
click at [403, 142] on button "Next" at bounding box center [417, 135] width 49 height 24
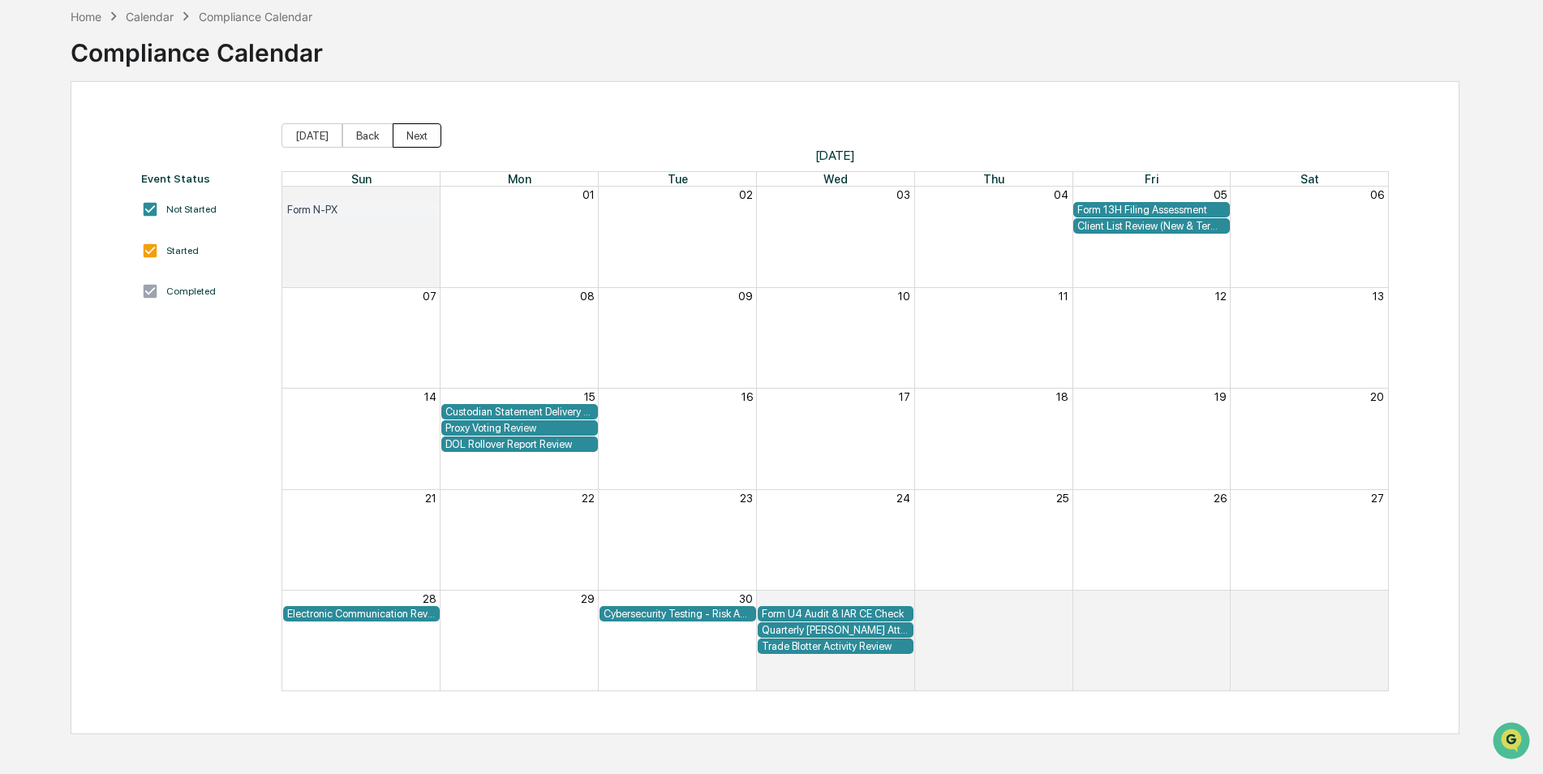
click at [417, 141] on button "Next" at bounding box center [417, 135] width 49 height 24
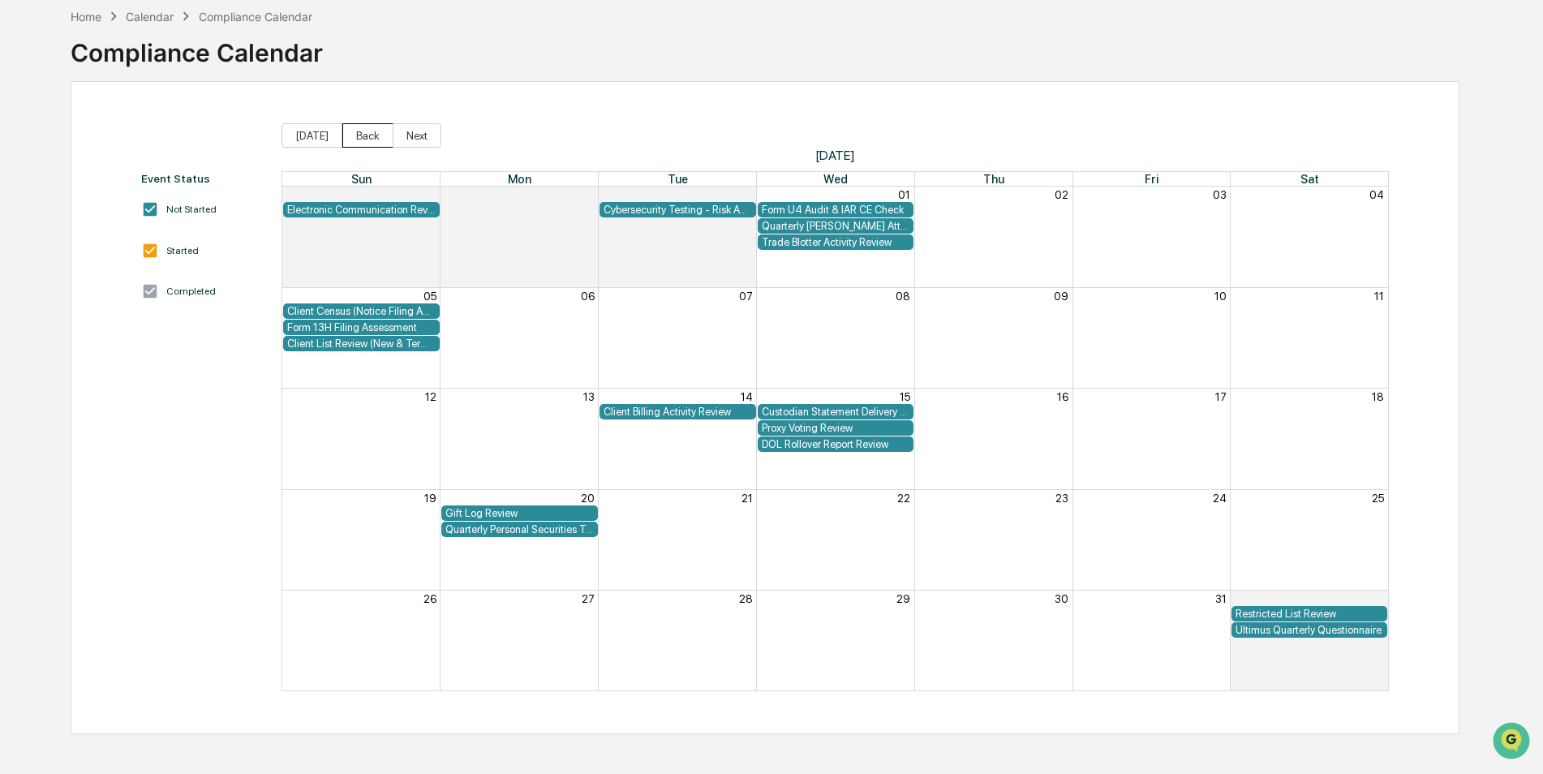
click at [377, 137] on button "Back" at bounding box center [367, 135] width 51 height 24
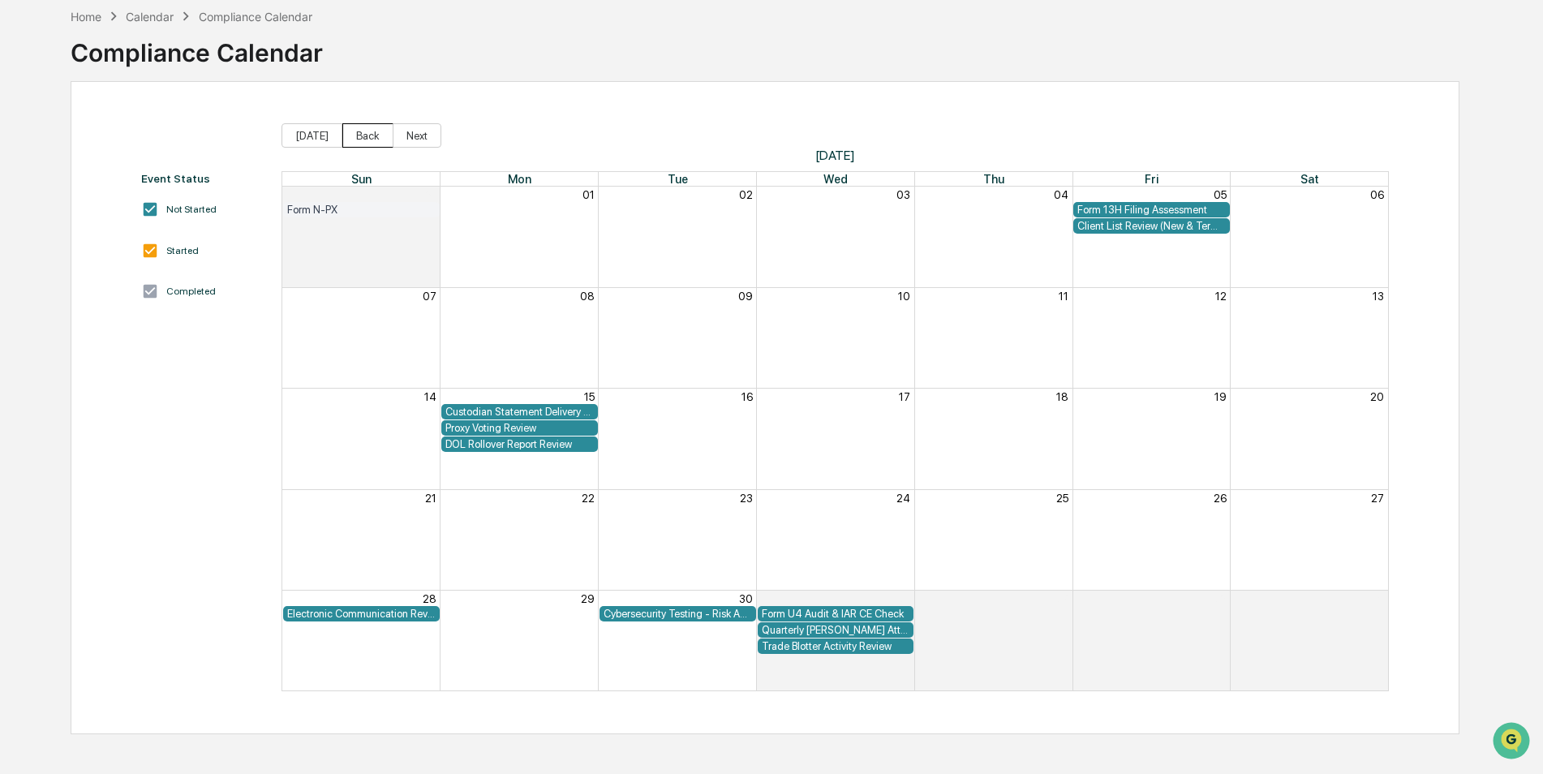
click at [377, 136] on button "Back" at bounding box center [367, 135] width 51 height 24
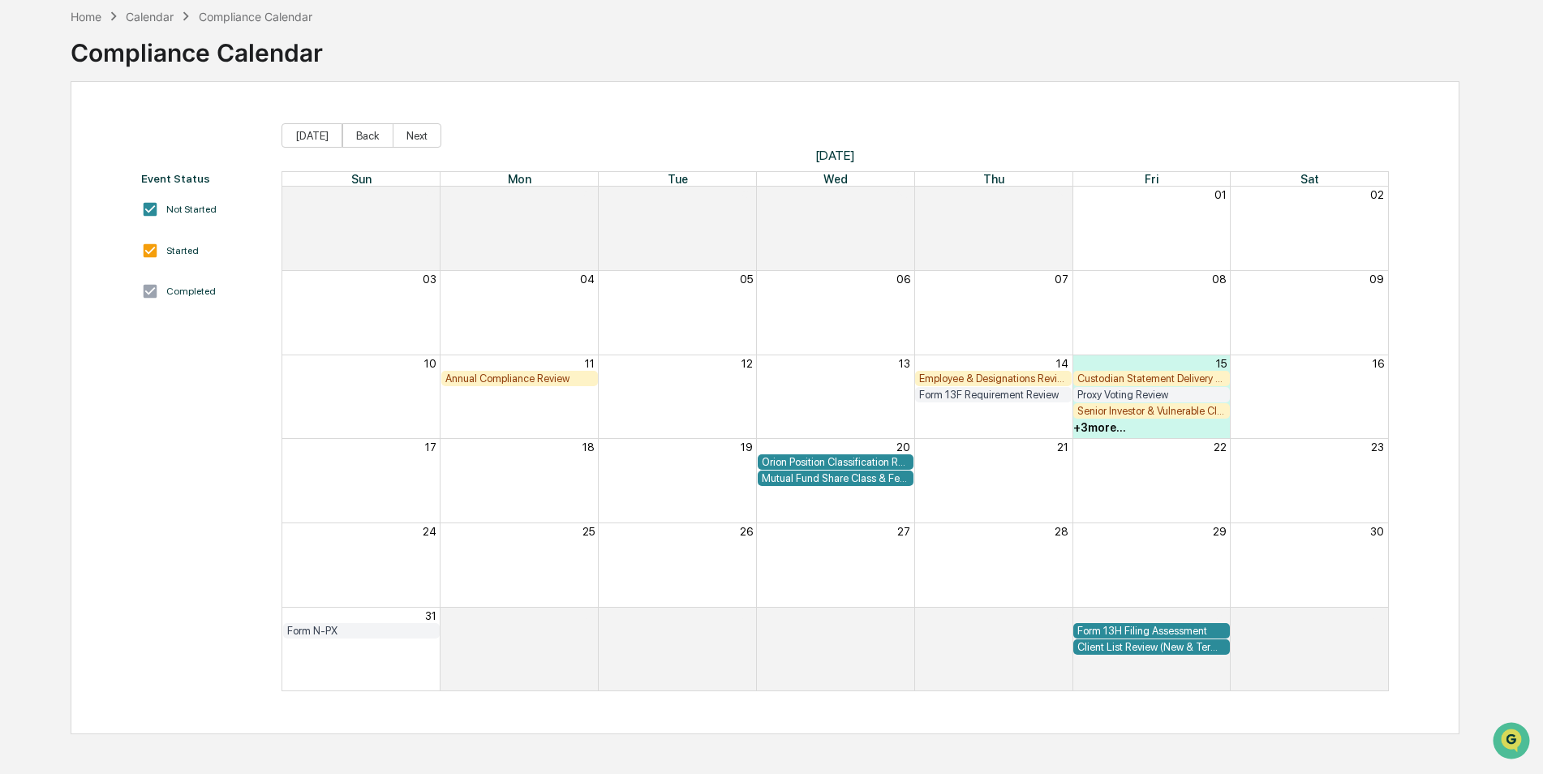
click at [1104, 427] on div "+ 3 more..." at bounding box center [1099, 427] width 53 height 13
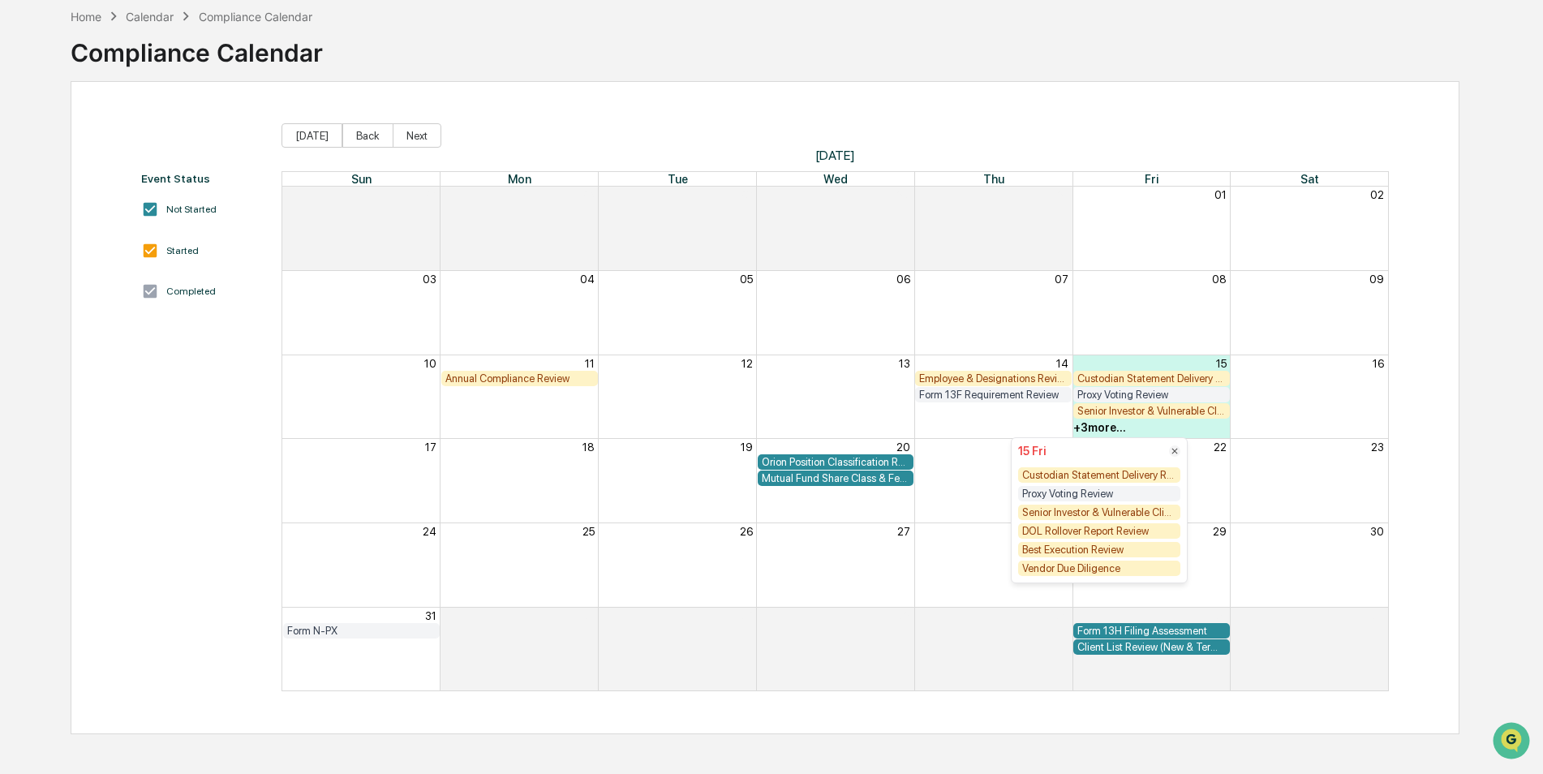
click at [1173, 452] on icon at bounding box center [1174, 450] width 11 height 11
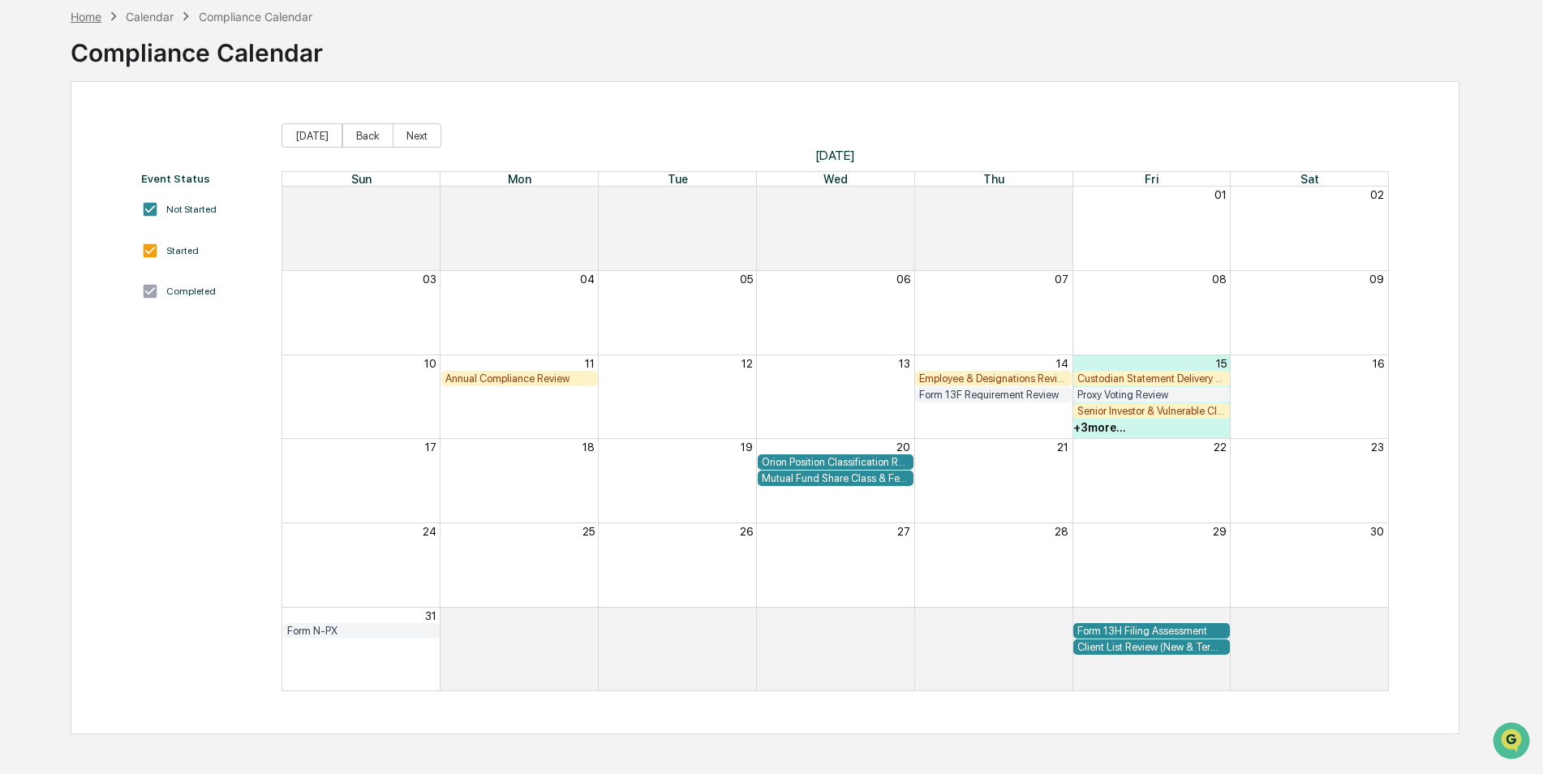
click at [91, 13] on div "Home" at bounding box center [86, 17] width 31 height 14
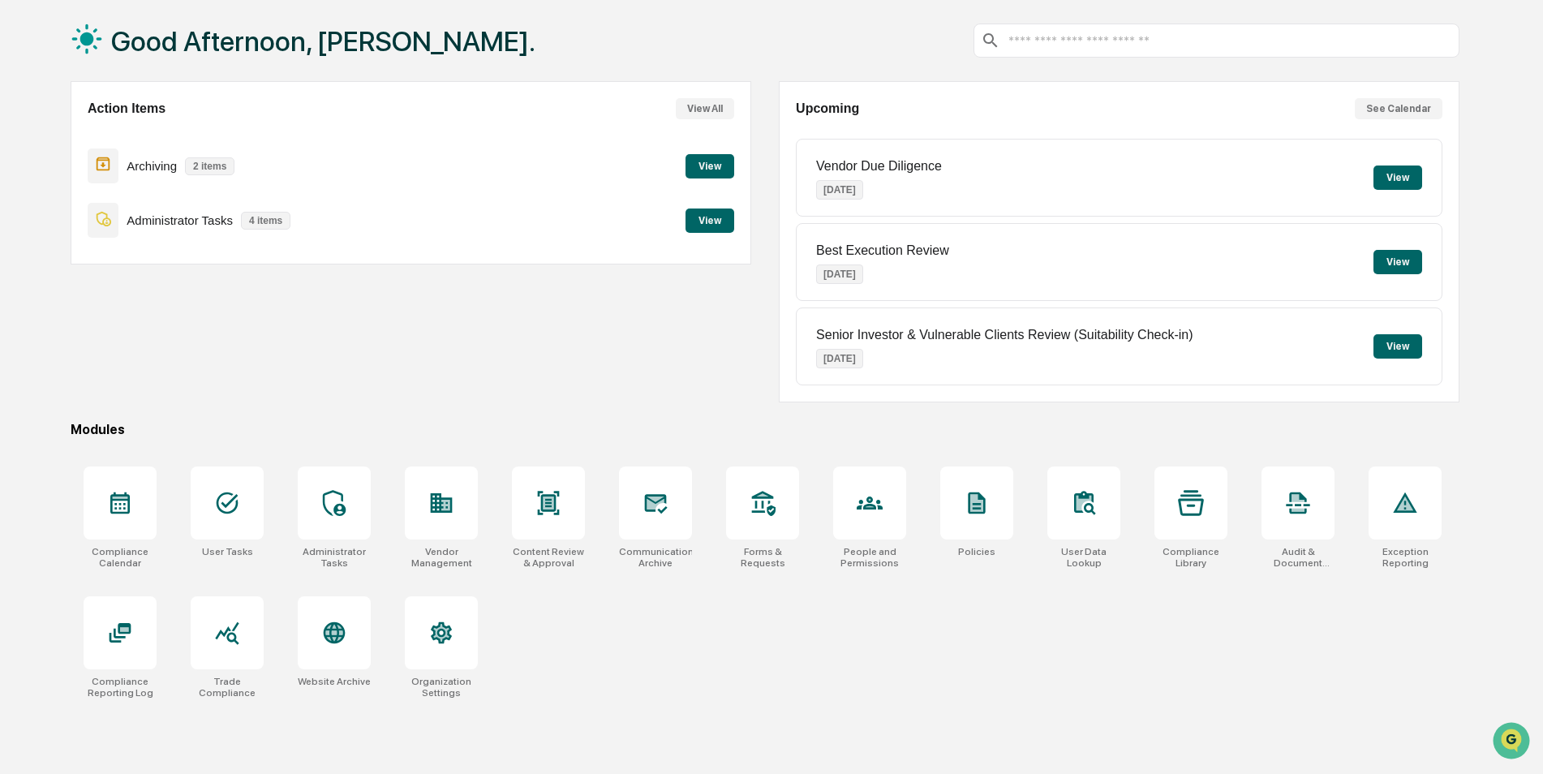
click at [725, 172] on button "View" at bounding box center [710, 166] width 49 height 24
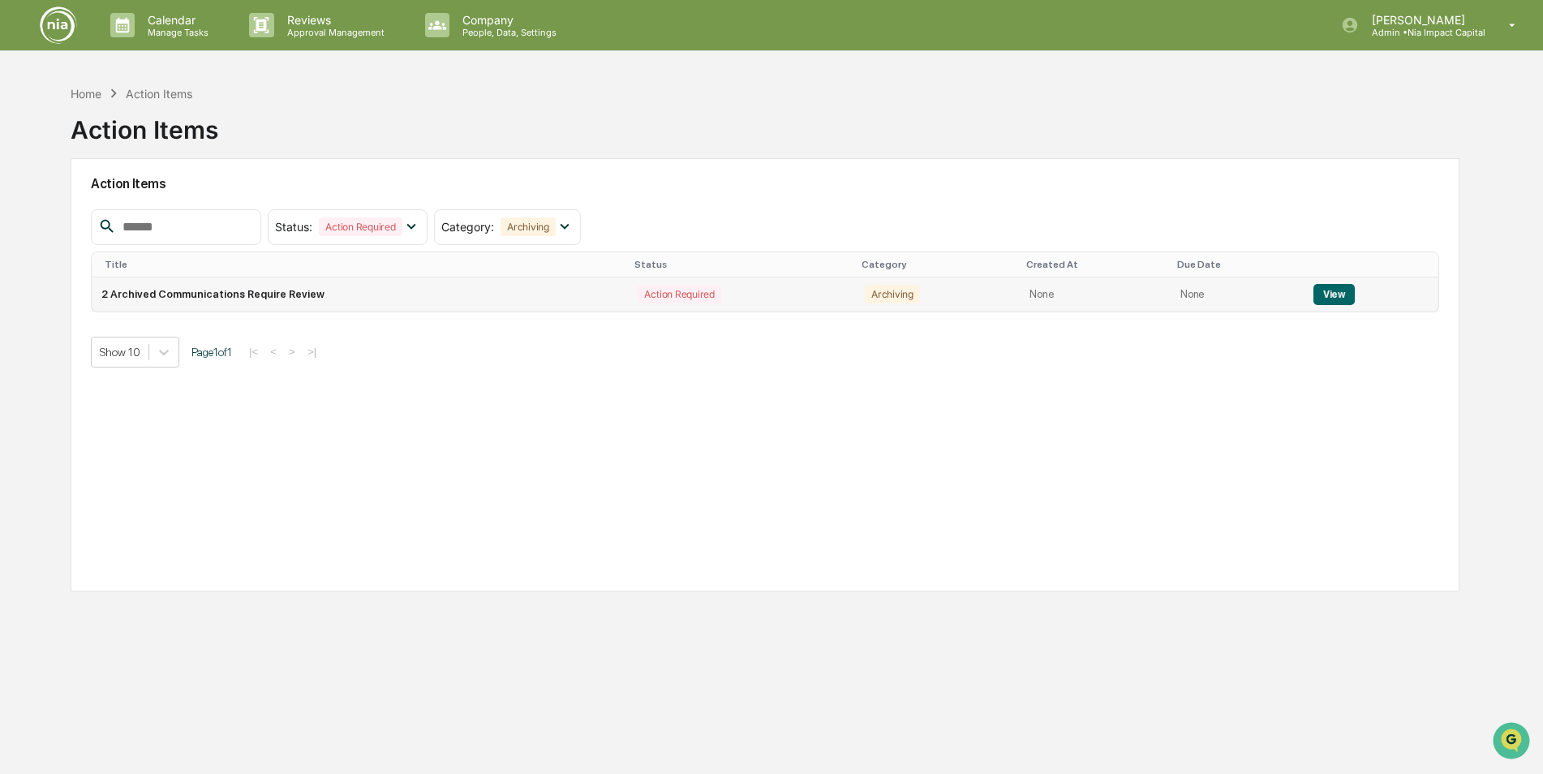
click at [1338, 295] on button "View" at bounding box center [1334, 294] width 41 height 21
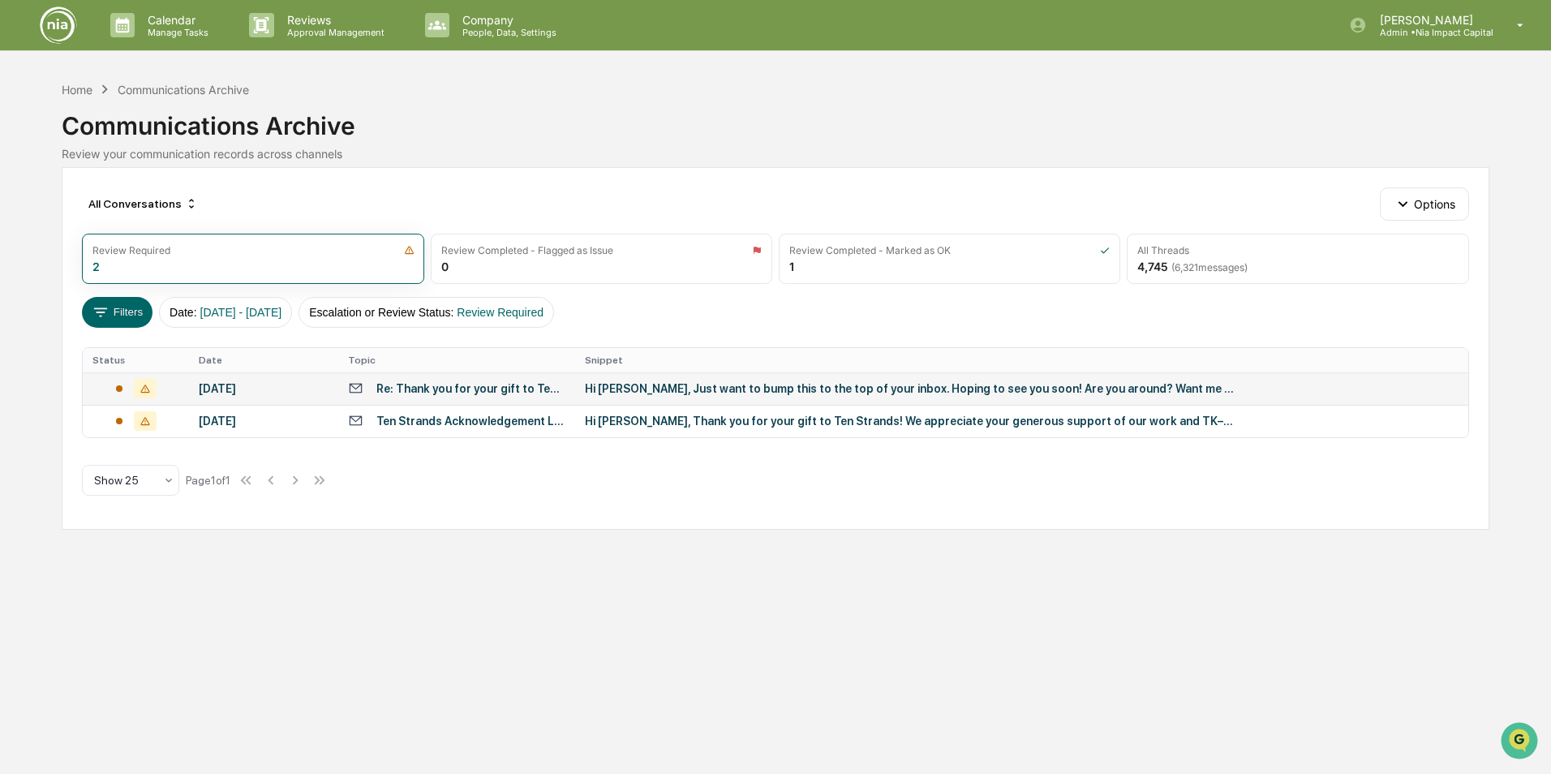
click at [657, 385] on div "Hi [PERSON_NAME], Just want to bump this to the top of your inbox. Hoping to se…" at bounding box center [909, 388] width 649 height 13
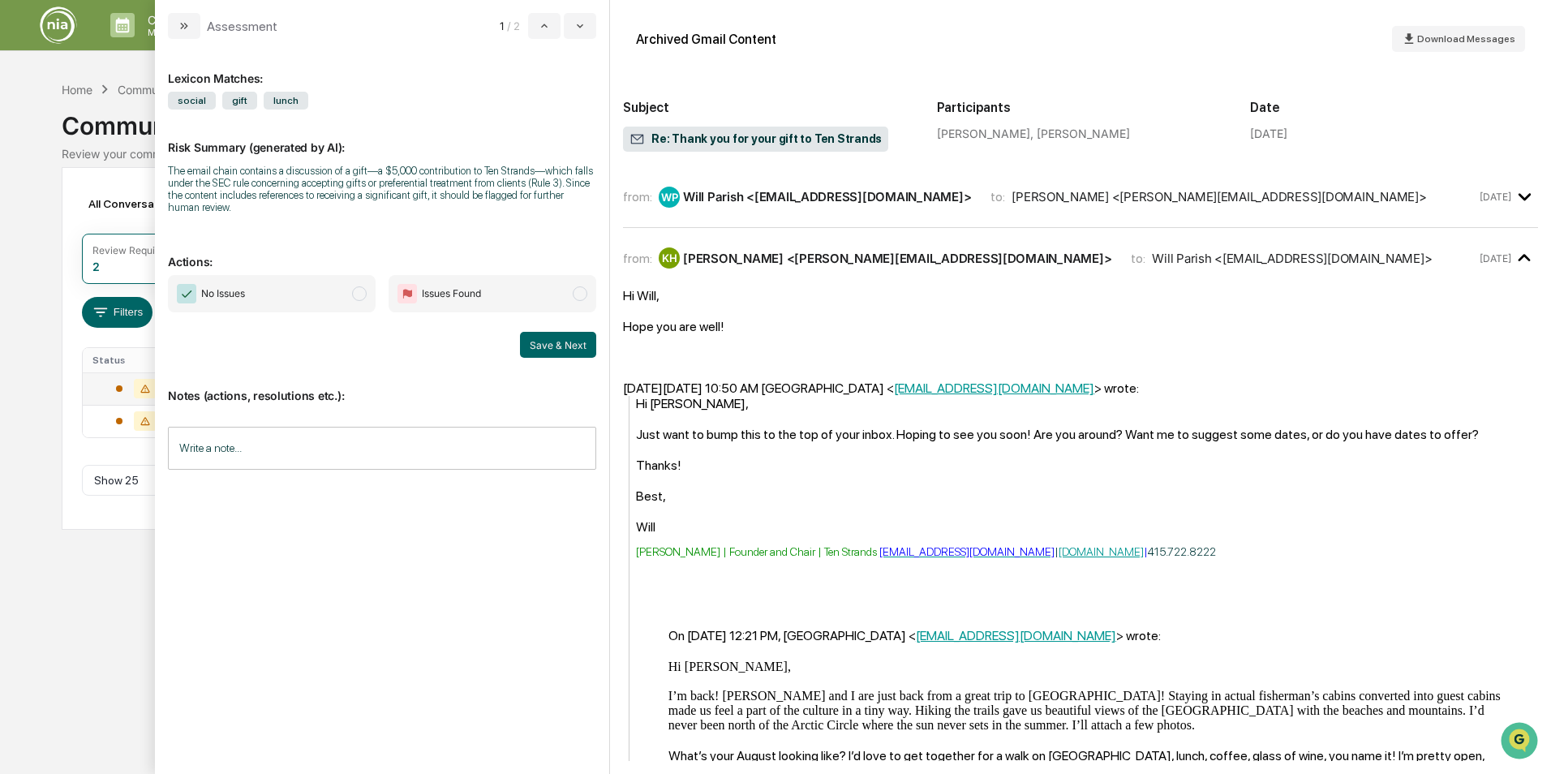
click at [38, 111] on div "Calendar Manage Tasks Reviews Approval Management Company People, Data, Setting…" at bounding box center [775, 387] width 1551 height 774
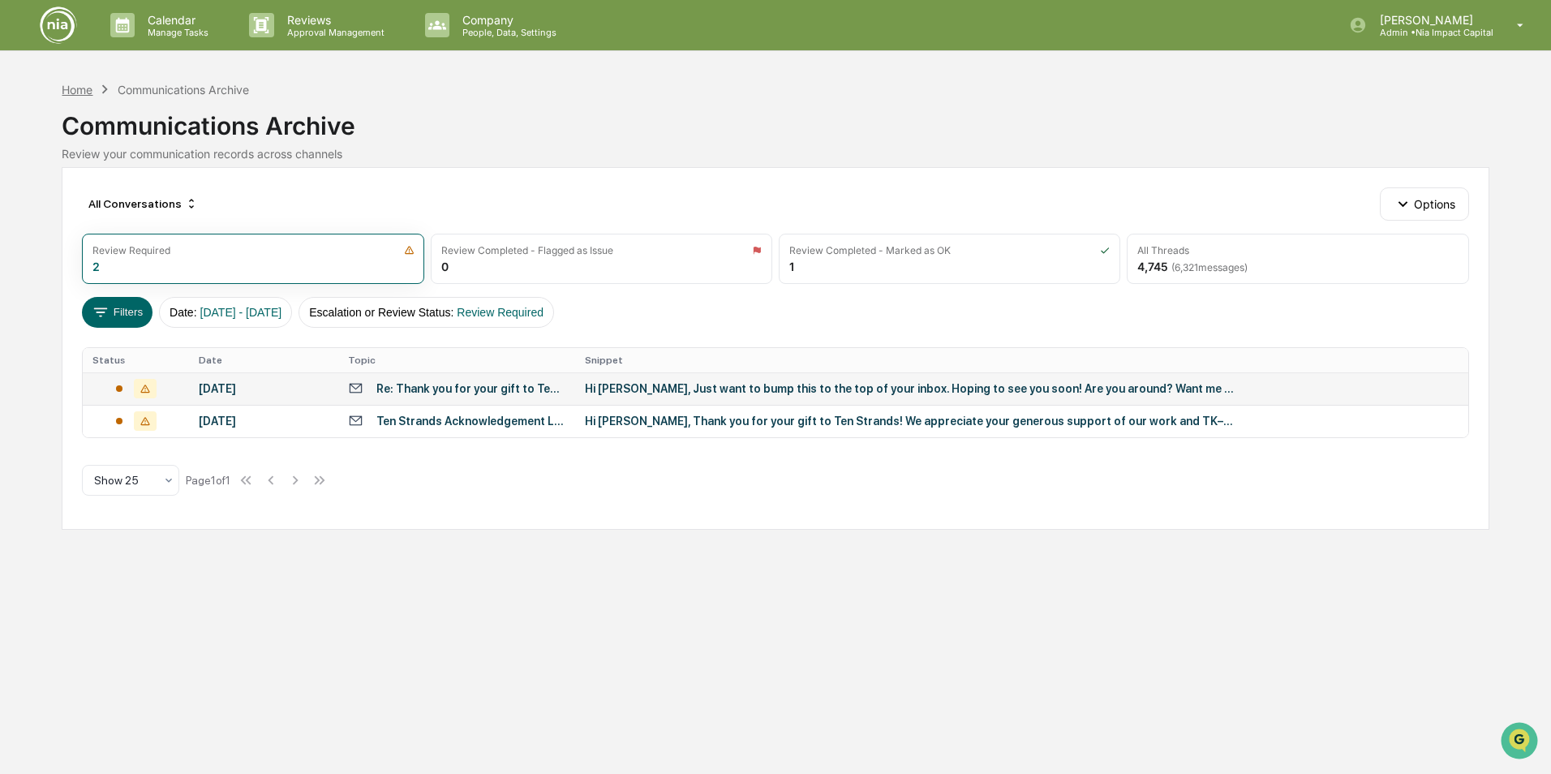
click at [80, 88] on div "Home" at bounding box center [77, 90] width 31 height 14
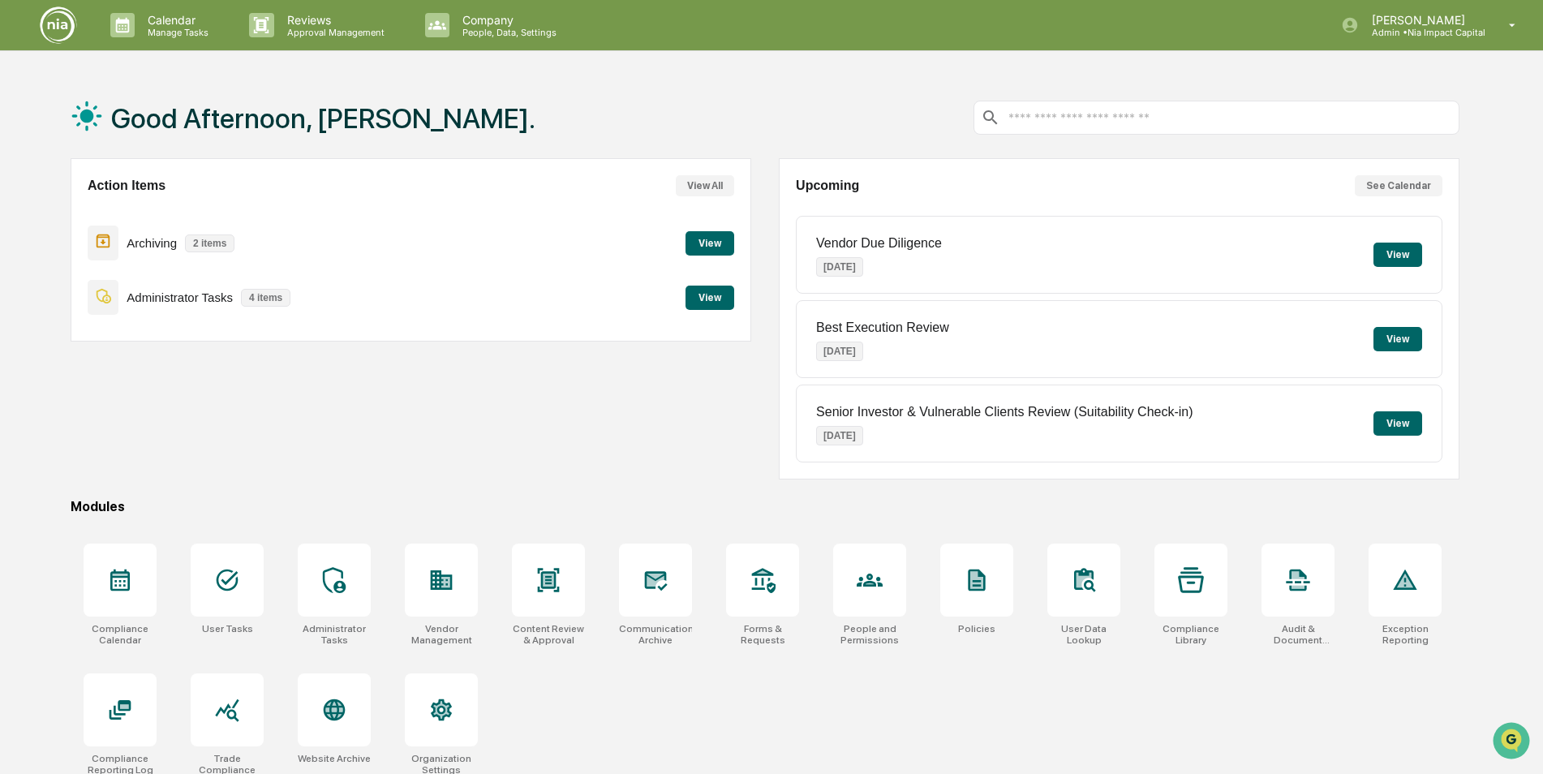
click at [724, 295] on button "View" at bounding box center [710, 298] width 49 height 24
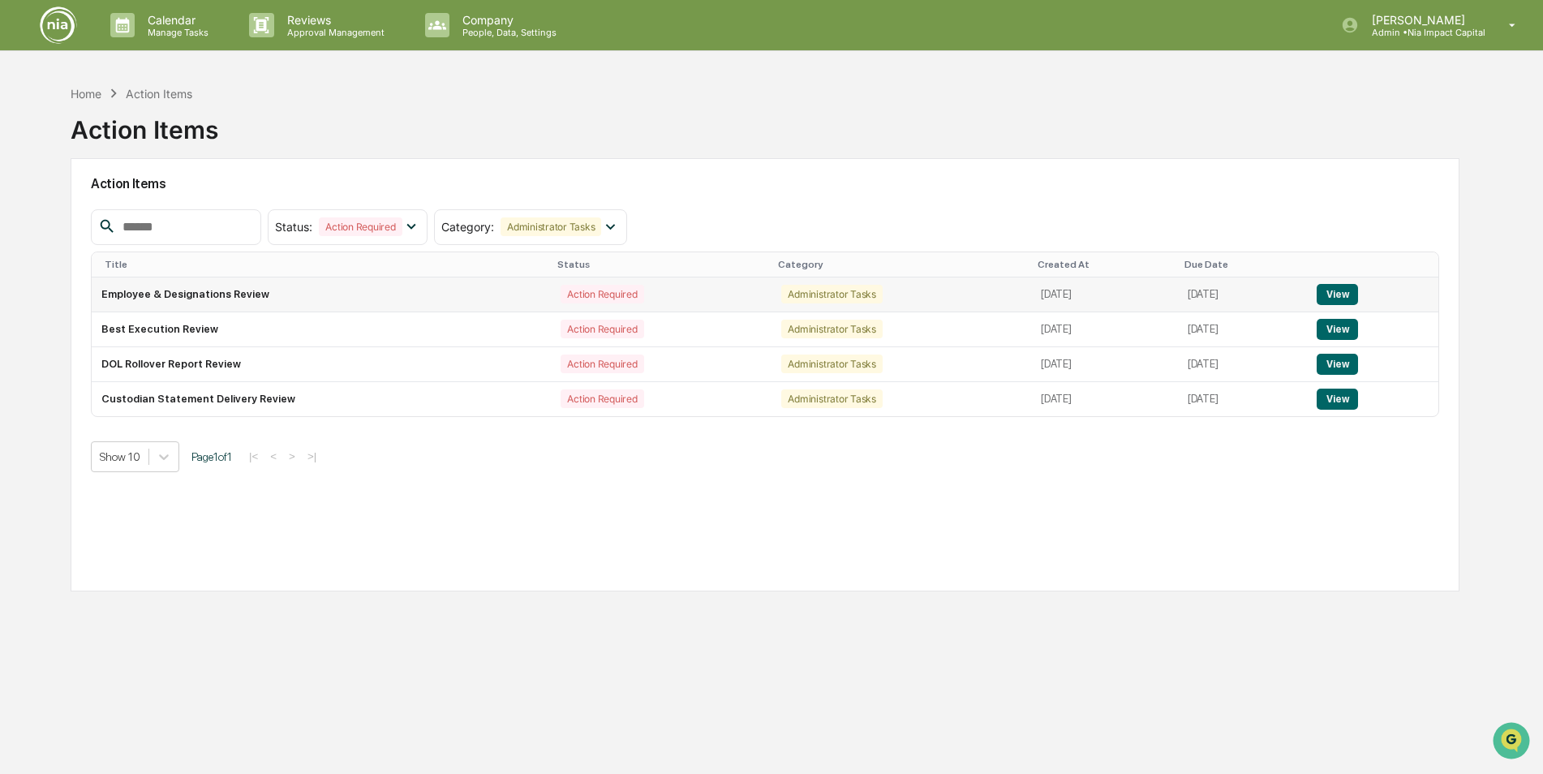
click at [1340, 302] on button "View" at bounding box center [1337, 294] width 41 height 21
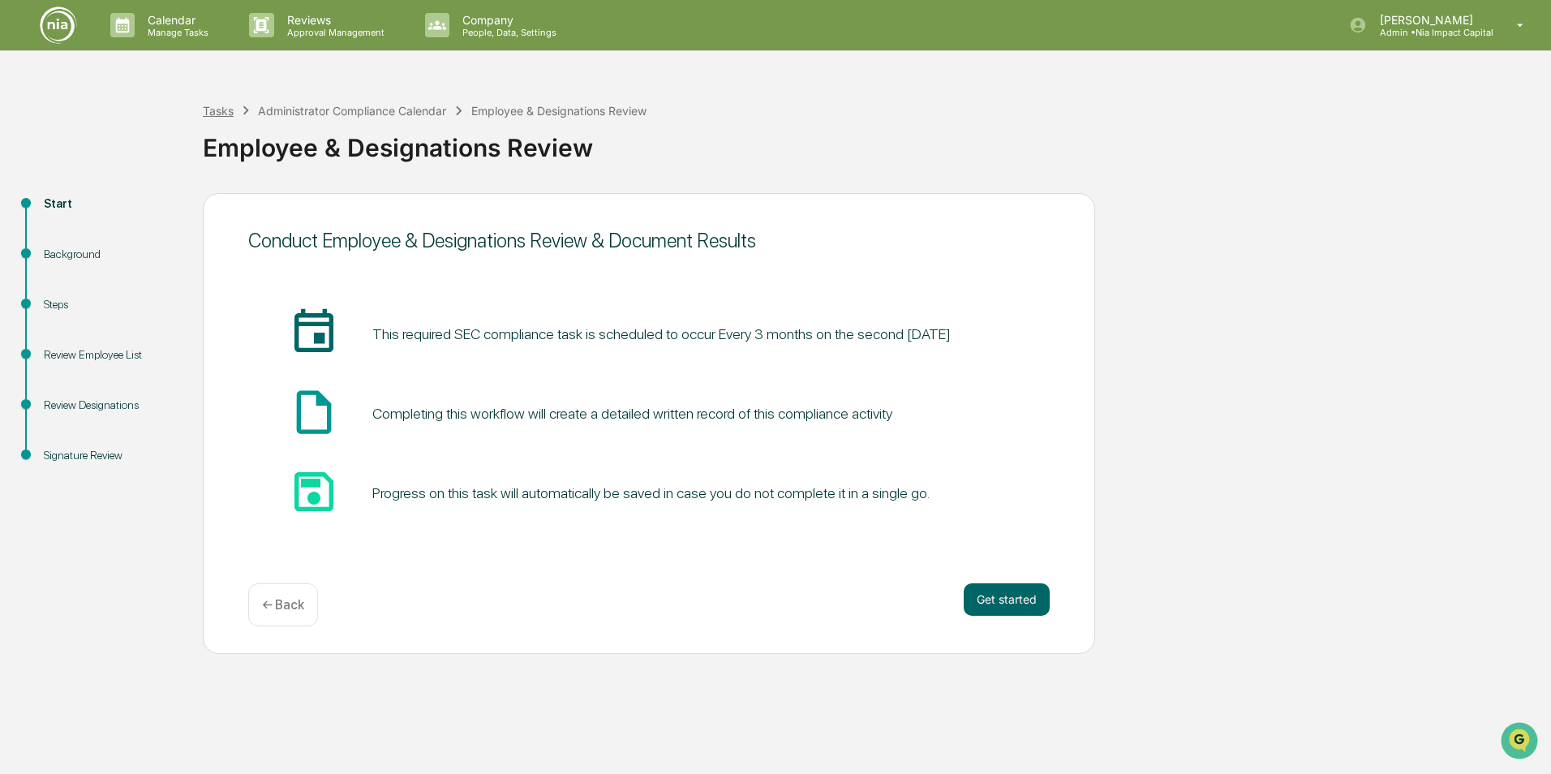
click at [216, 113] on div "Tasks" at bounding box center [218, 111] width 31 height 14
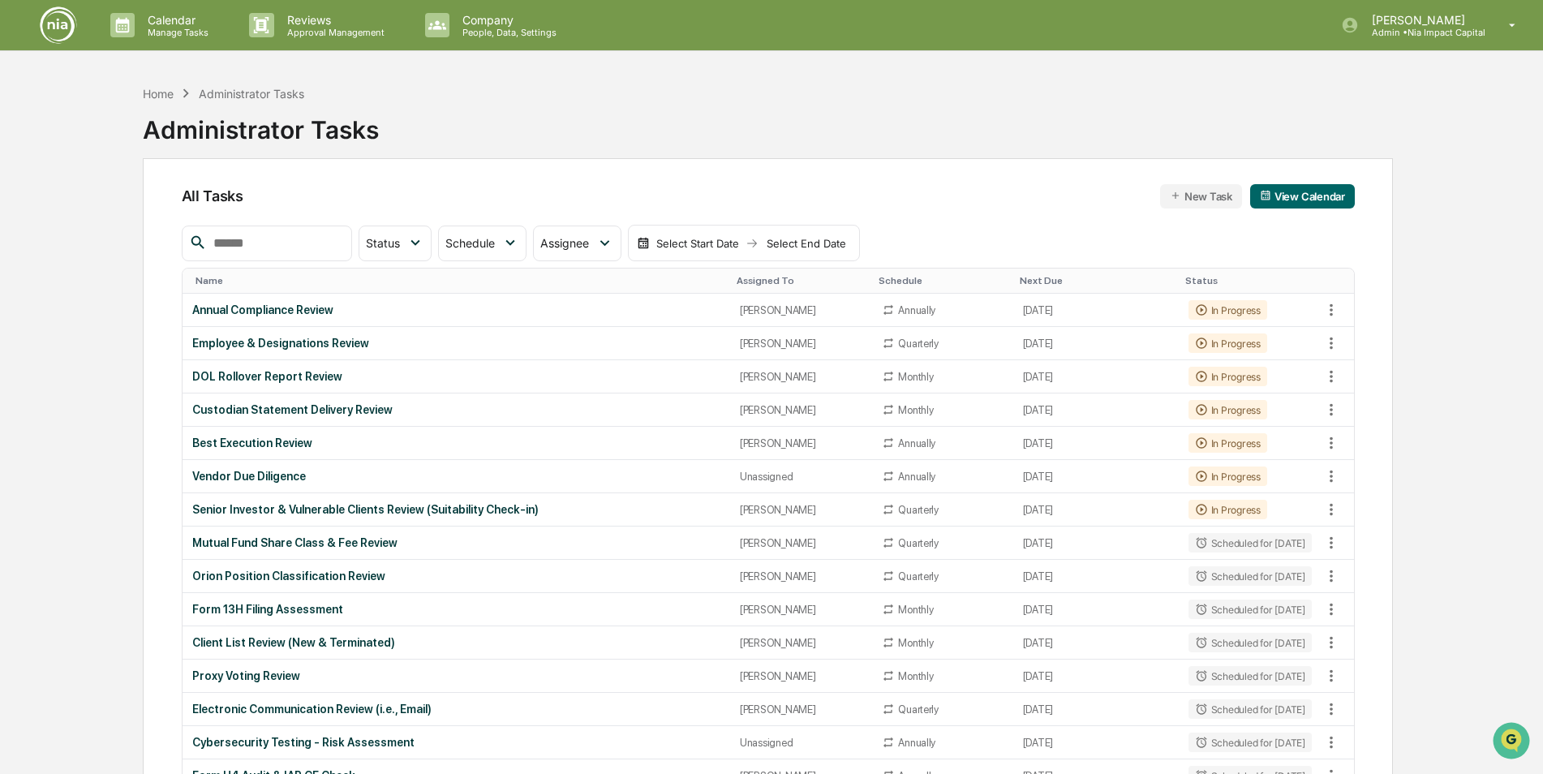
click at [49, 27] on img at bounding box center [58, 25] width 39 height 39
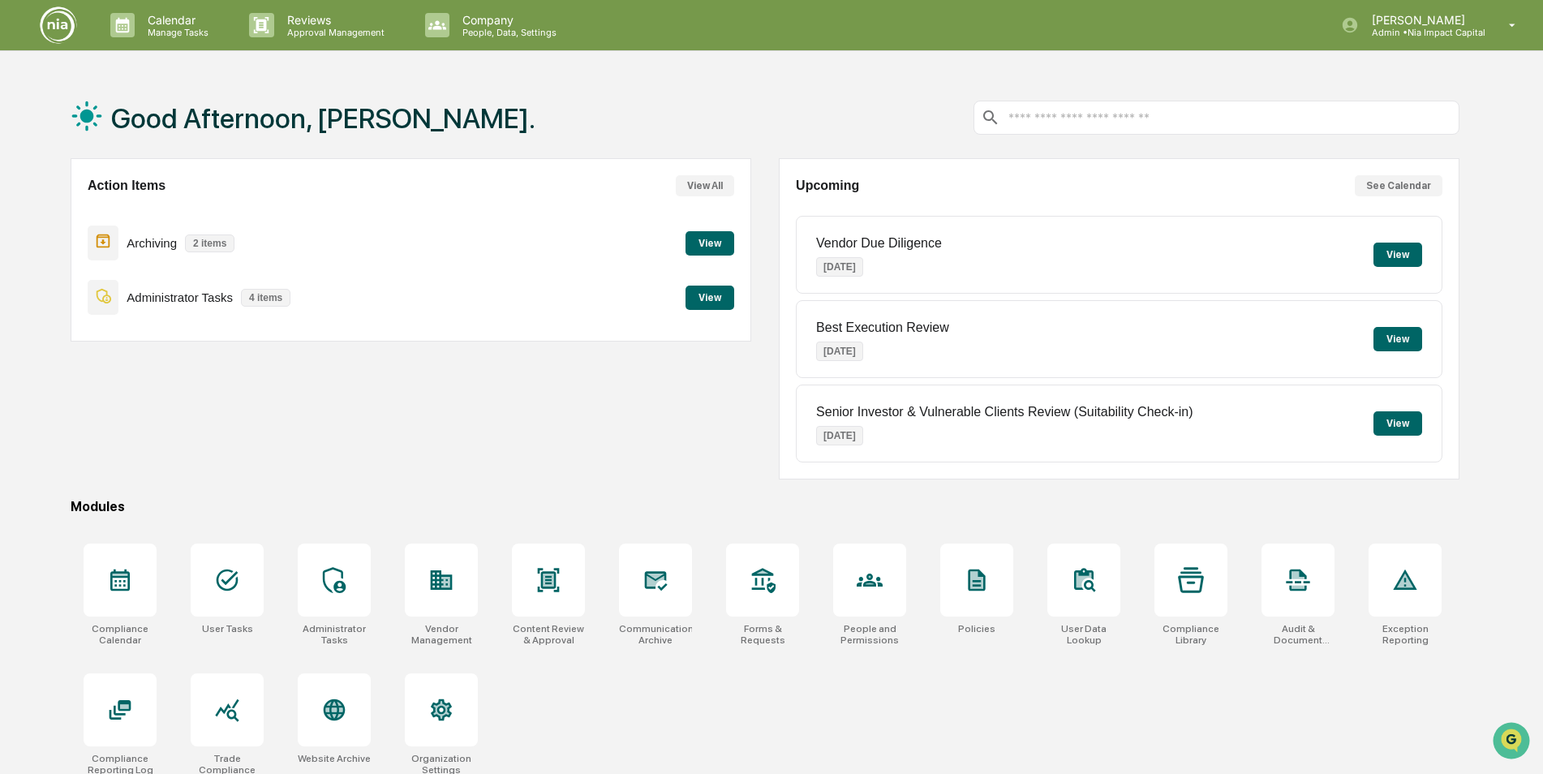
click at [521, 418] on div "Action Items View All Archiving 2 items View Administrator Tasks 4 items View" at bounding box center [411, 318] width 681 height 321
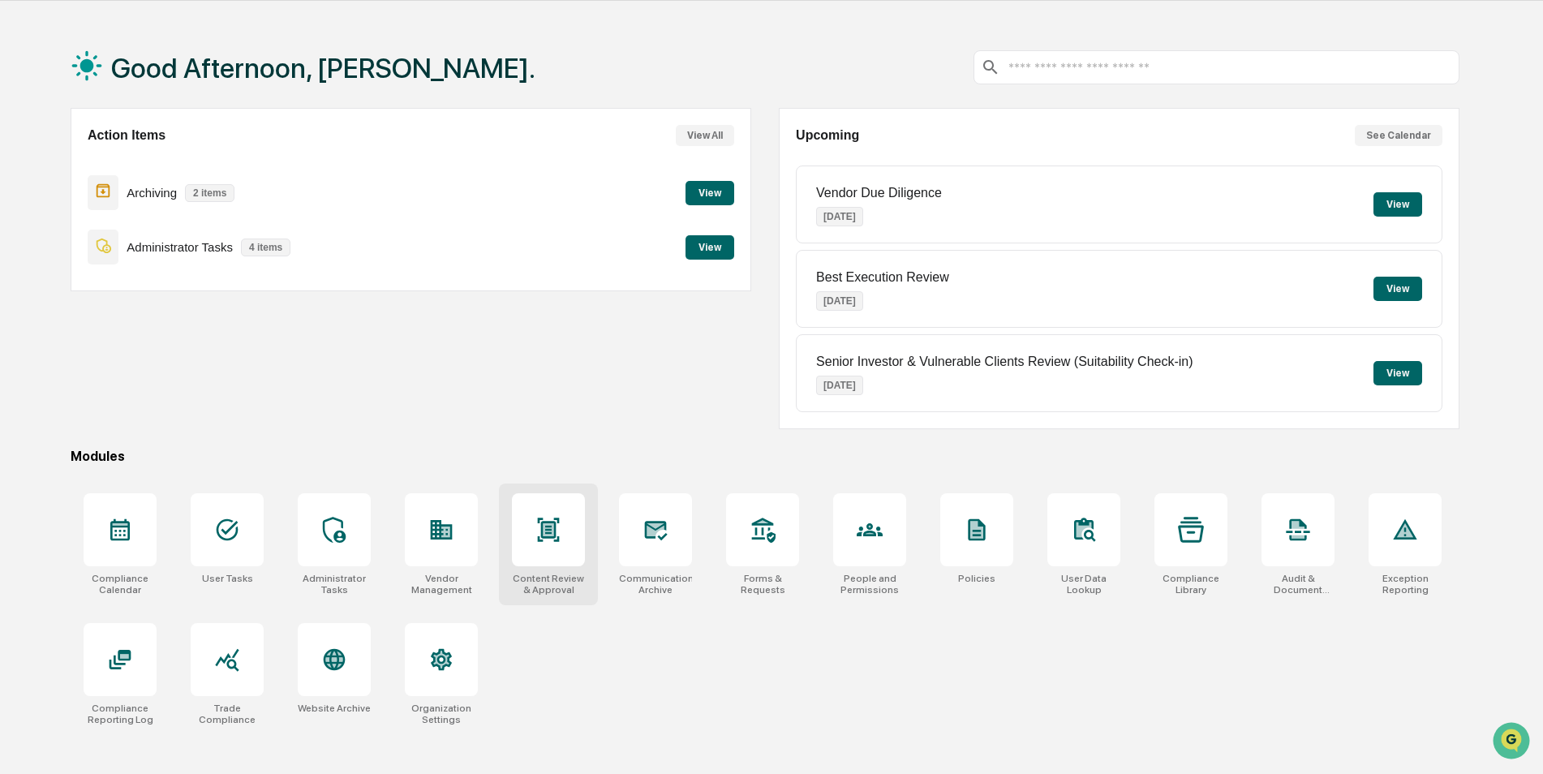
scroll to position [77, 0]
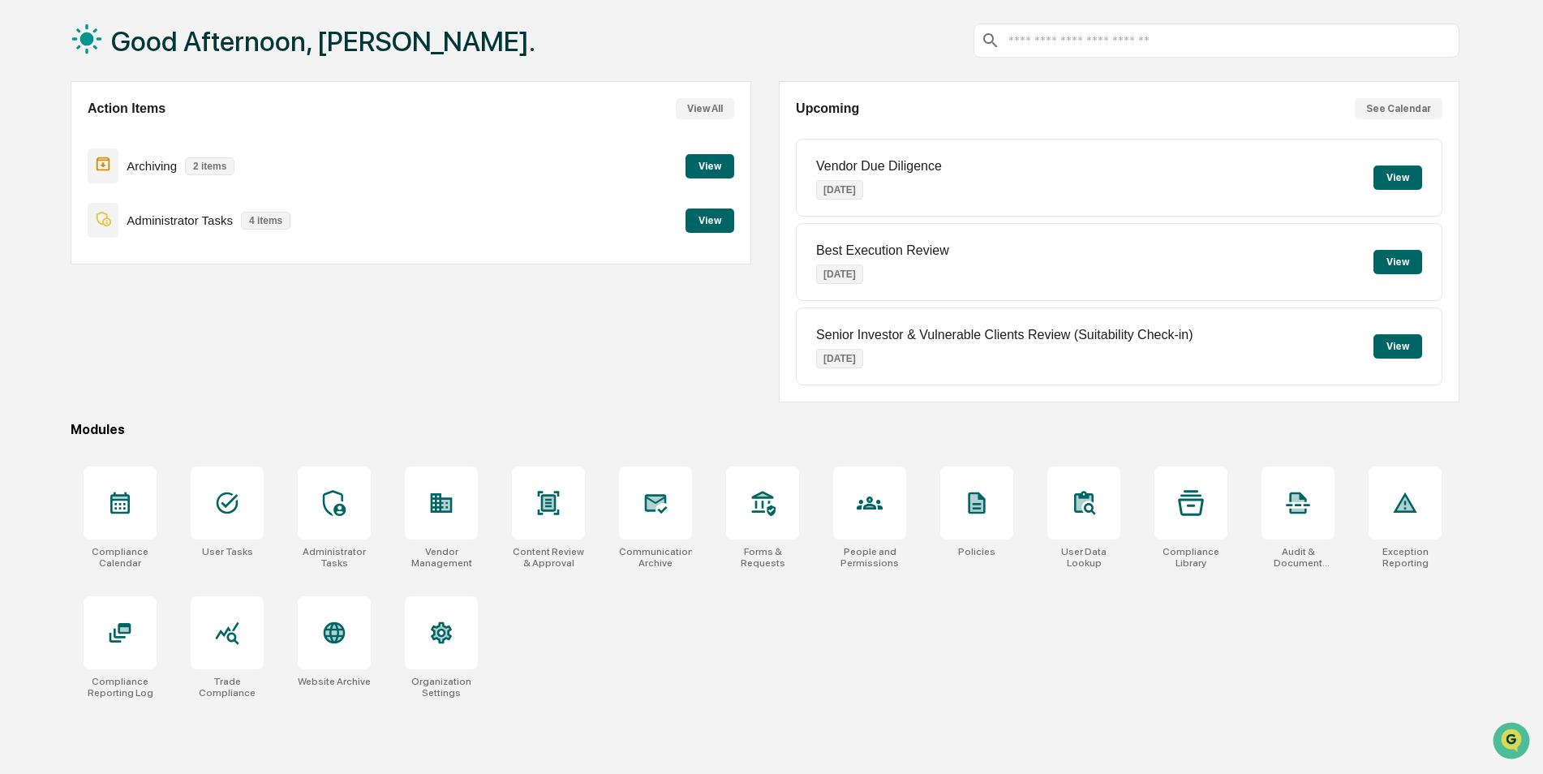
click at [629, 699] on div "Compliance Calendar User Tasks Administrator Tasks Vendor Management Content Re…" at bounding box center [765, 583] width 1389 height 252
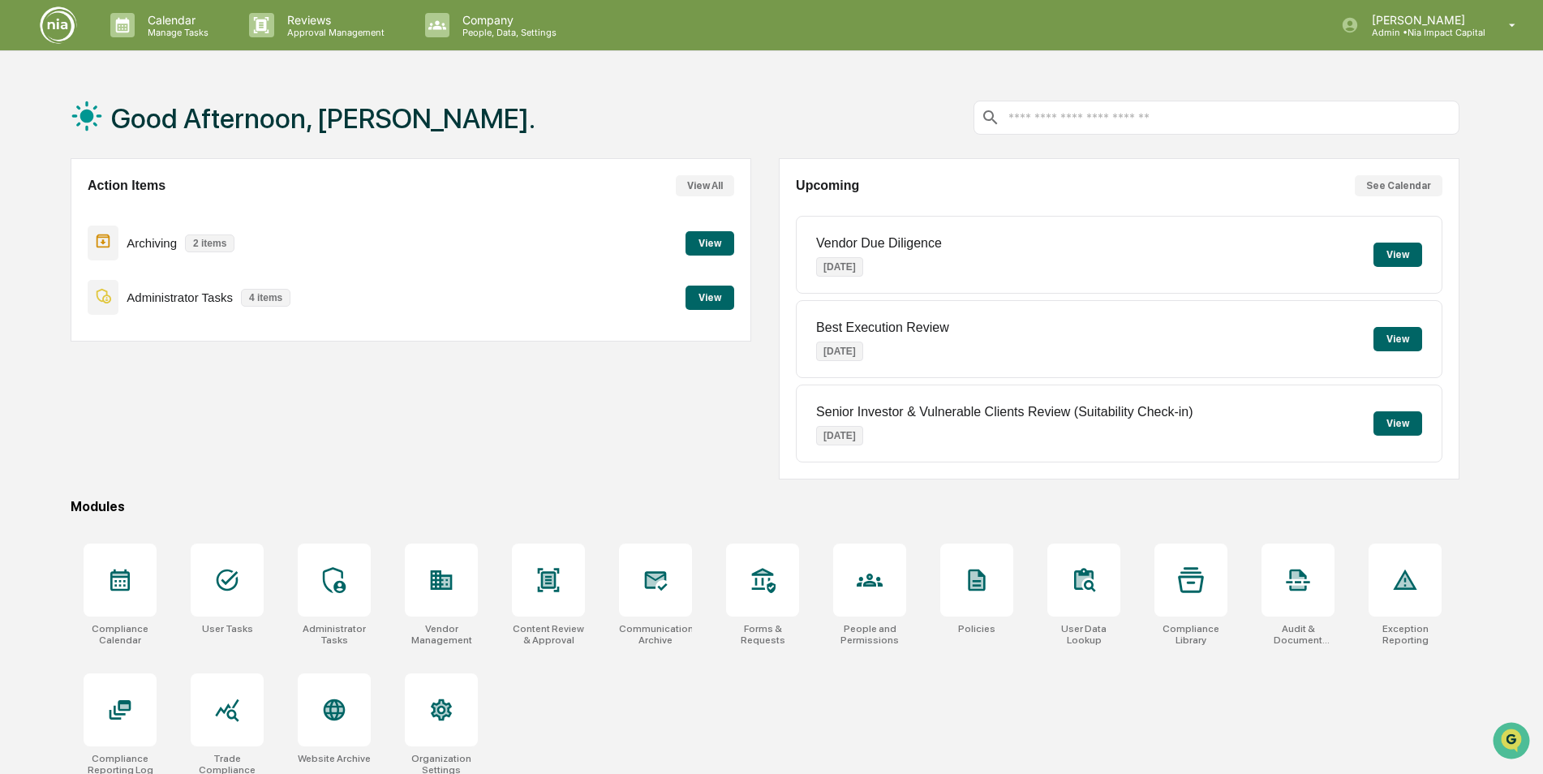
click at [1407, 425] on button "View" at bounding box center [1398, 423] width 49 height 24
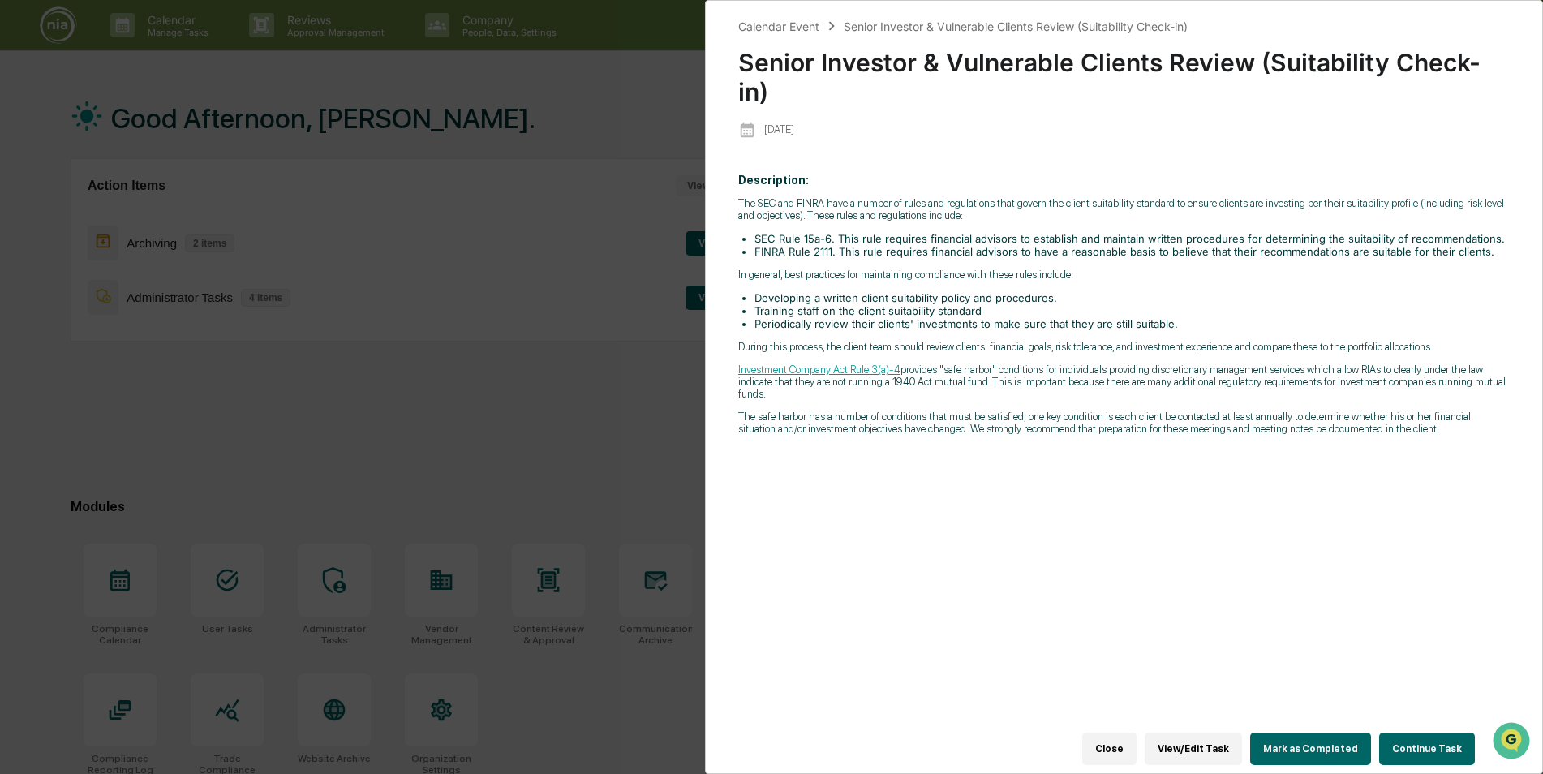
click at [1137, 741] on button "Close" at bounding box center [1109, 749] width 54 height 32
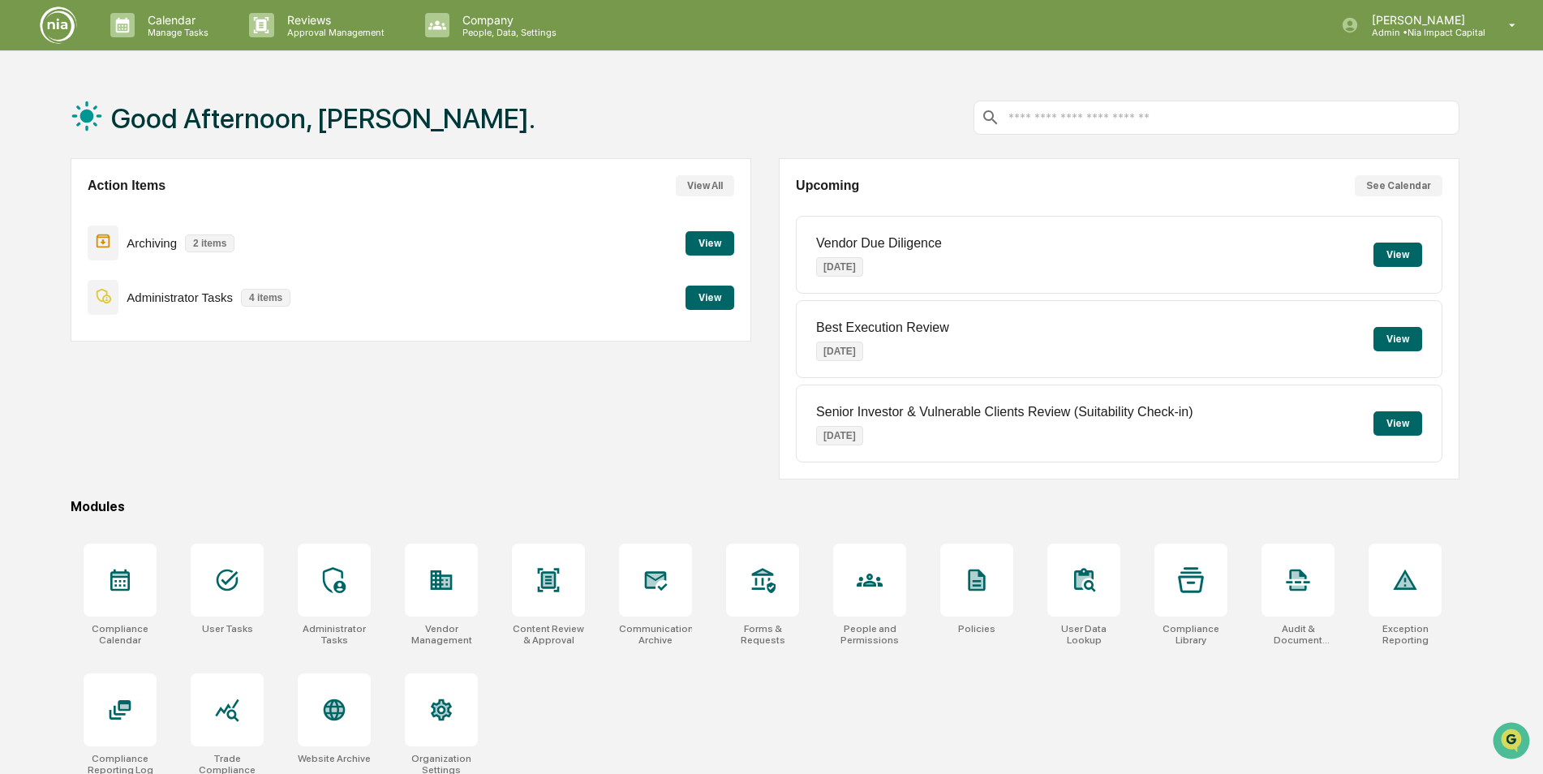
click at [691, 411] on div "Action Items View All Archiving 2 items View Administrator Tasks 4 items View" at bounding box center [411, 318] width 681 height 321
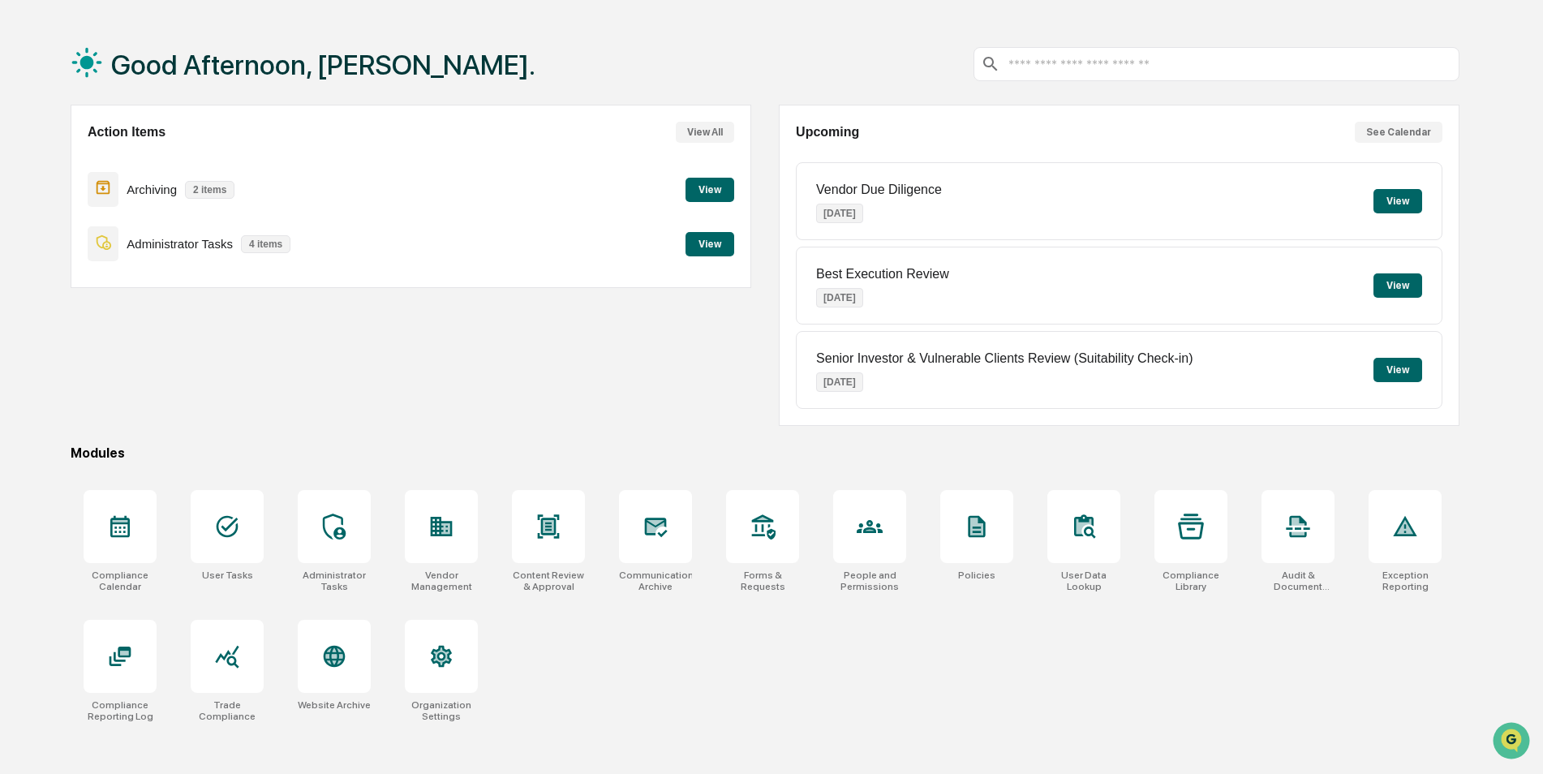
scroll to position [77, 0]
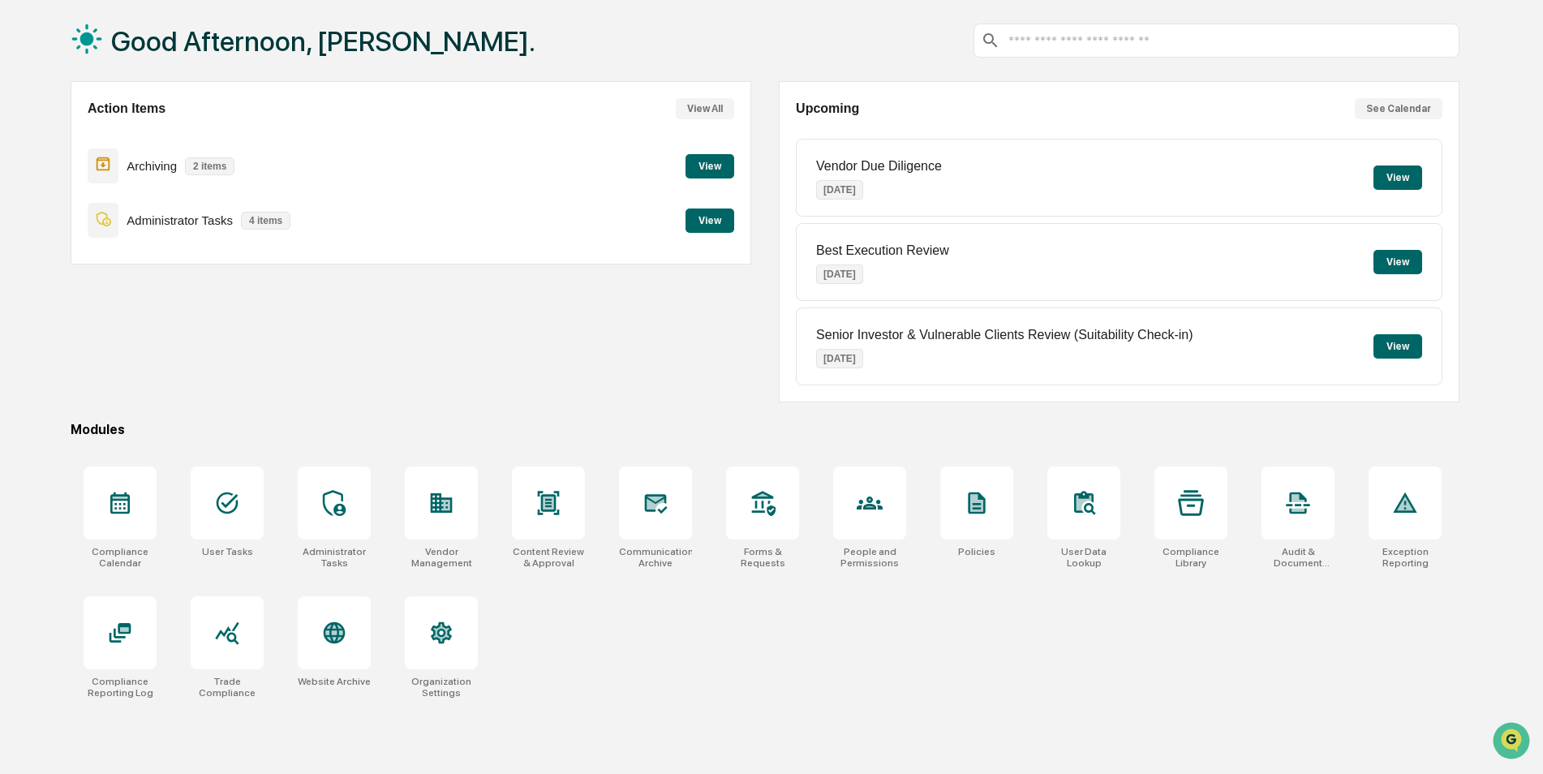
drag, startPoint x: 647, startPoint y: 675, endPoint x: 467, endPoint y: 308, distance: 408.6
click at [647, 674] on div "Compliance Calendar User Tasks Administrator Tasks Vendor Management Content Re…" at bounding box center [765, 583] width 1389 height 252
